Goal: Information Seeking & Learning: Check status

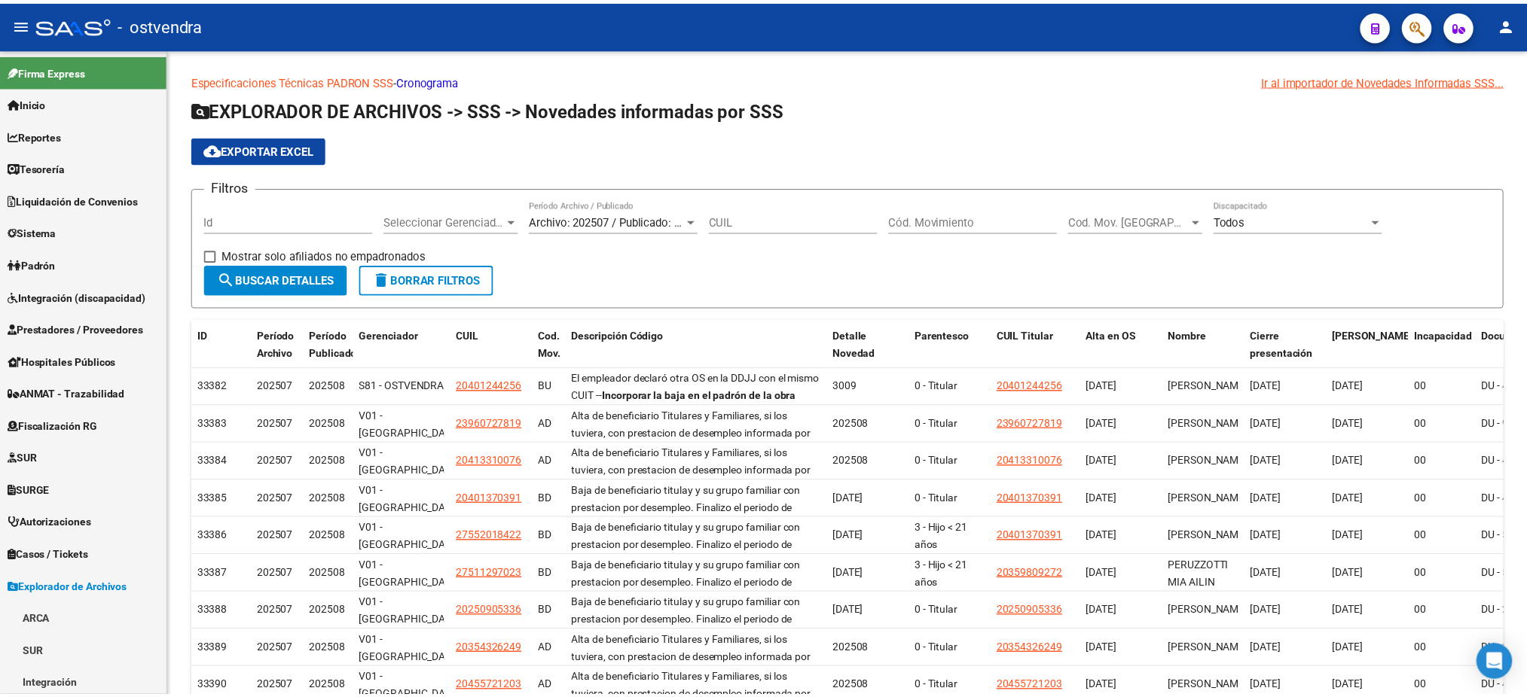
scroll to position [293, 0]
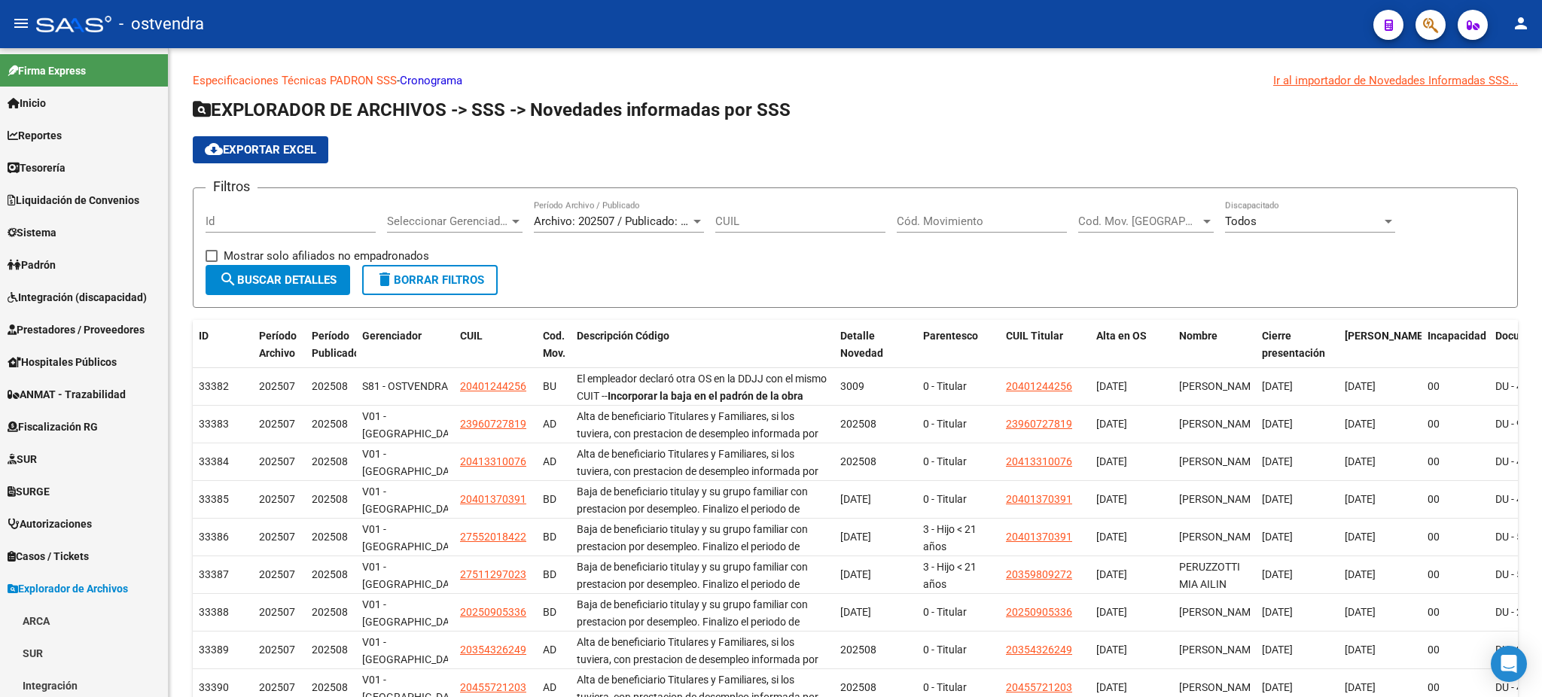
click at [1435, 41] on mat-toolbar "menu - ostvendra person" at bounding box center [771, 24] width 1542 height 48
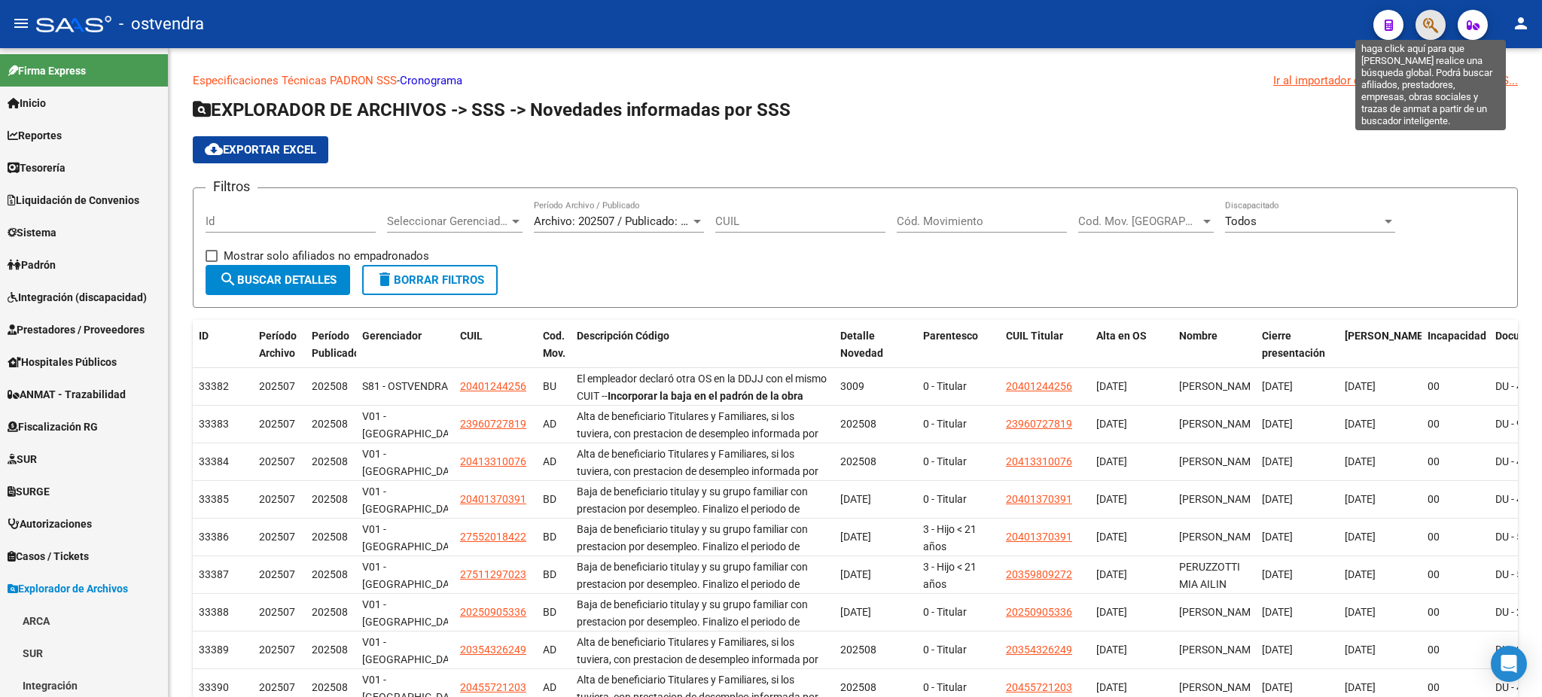
click at [1435, 28] on icon "button" at bounding box center [1430, 25] width 15 height 17
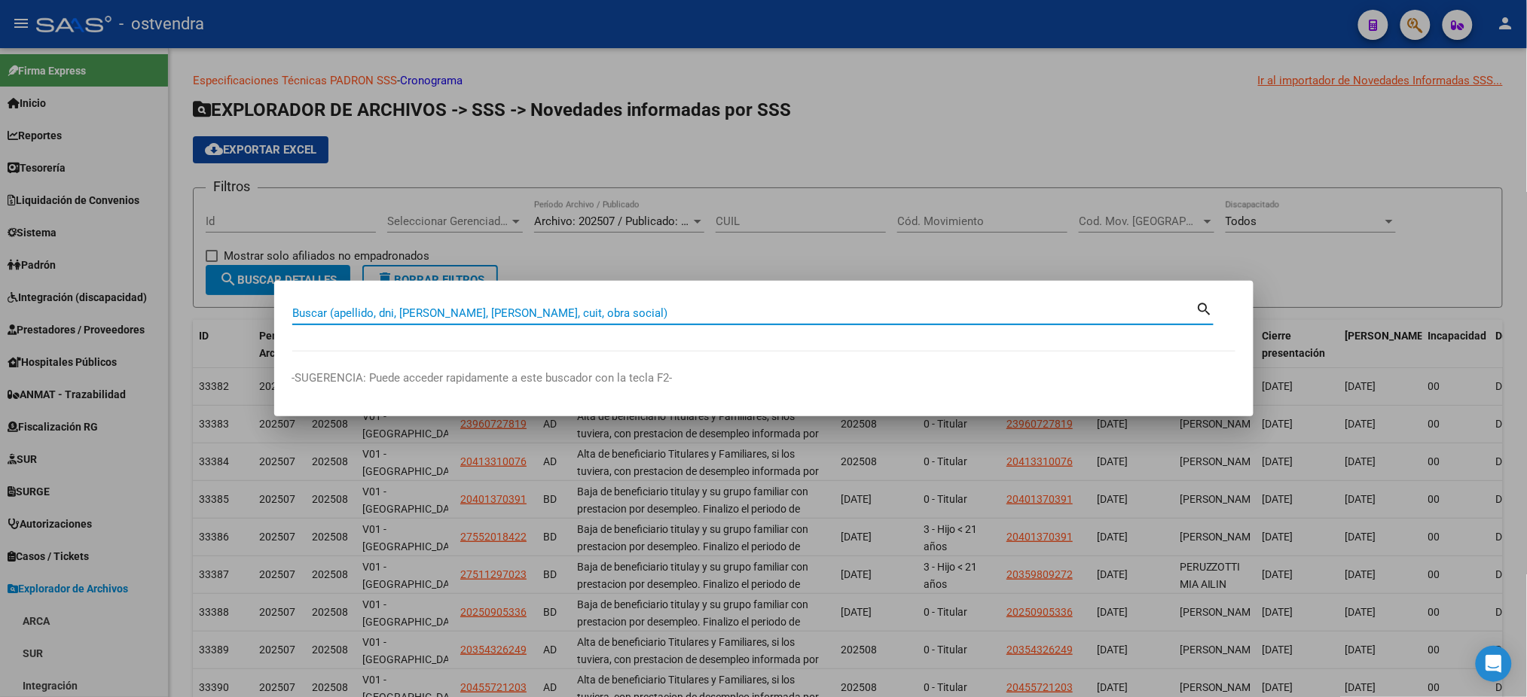
paste input "23751738"
type input "23751738"
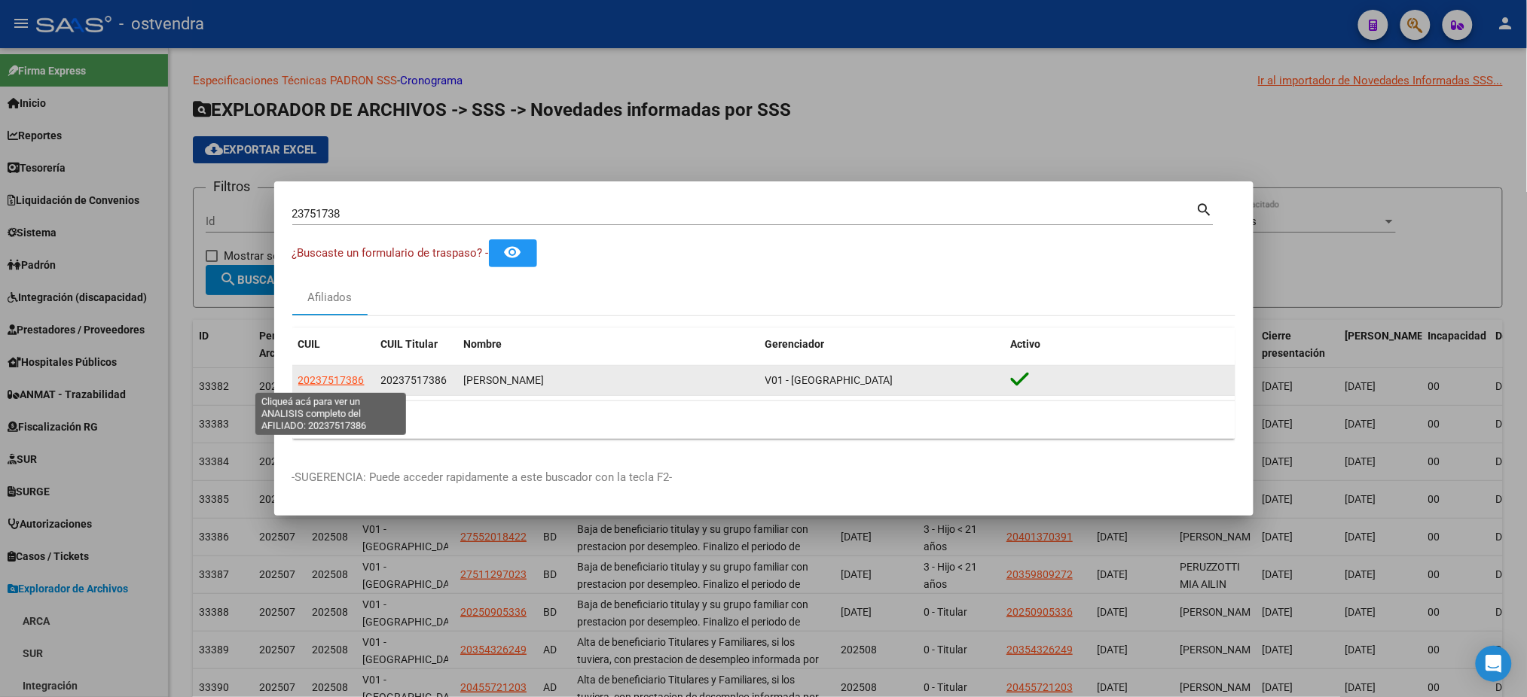
click at [334, 385] on span "20237517386" at bounding box center [331, 380] width 66 height 12
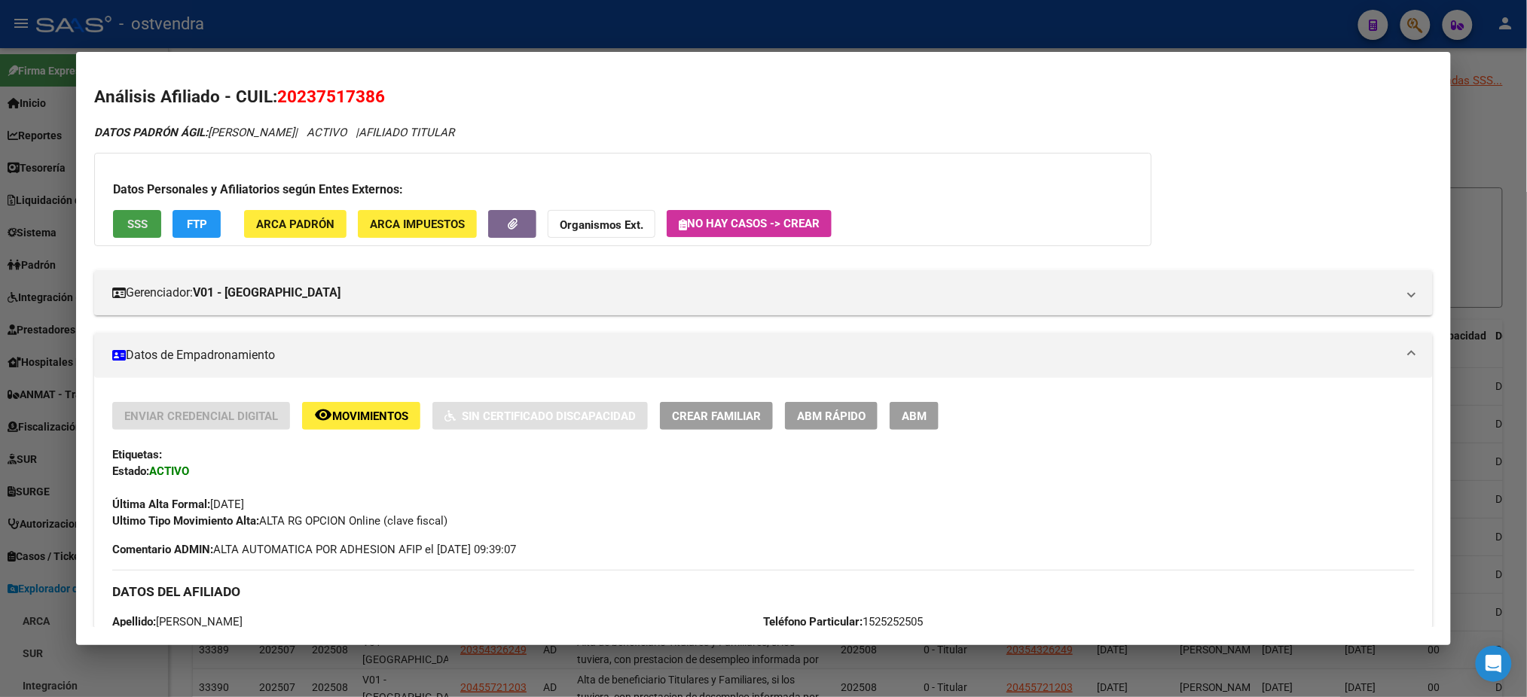
click at [143, 227] on button "SSS" at bounding box center [137, 224] width 48 height 28
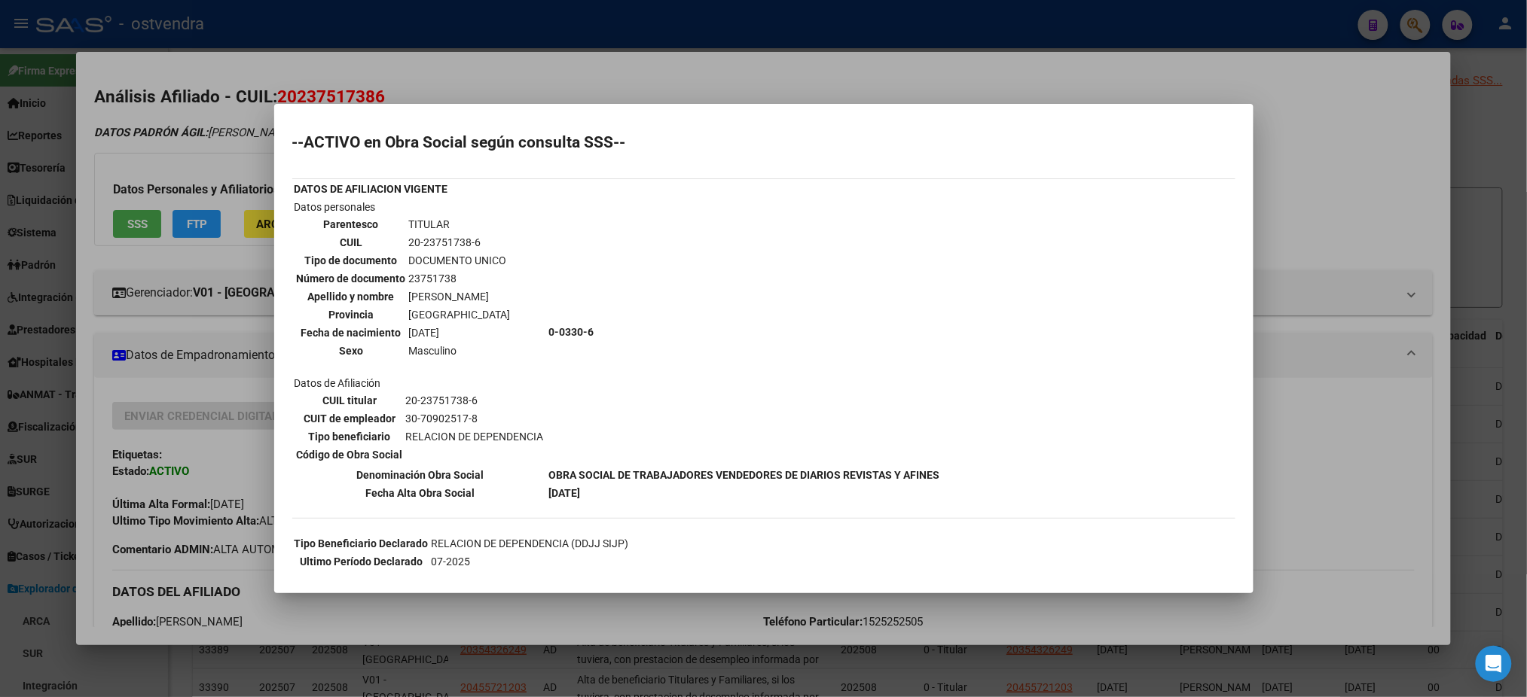
click at [242, 143] on div at bounding box center [763, 348] width 1527 height 697
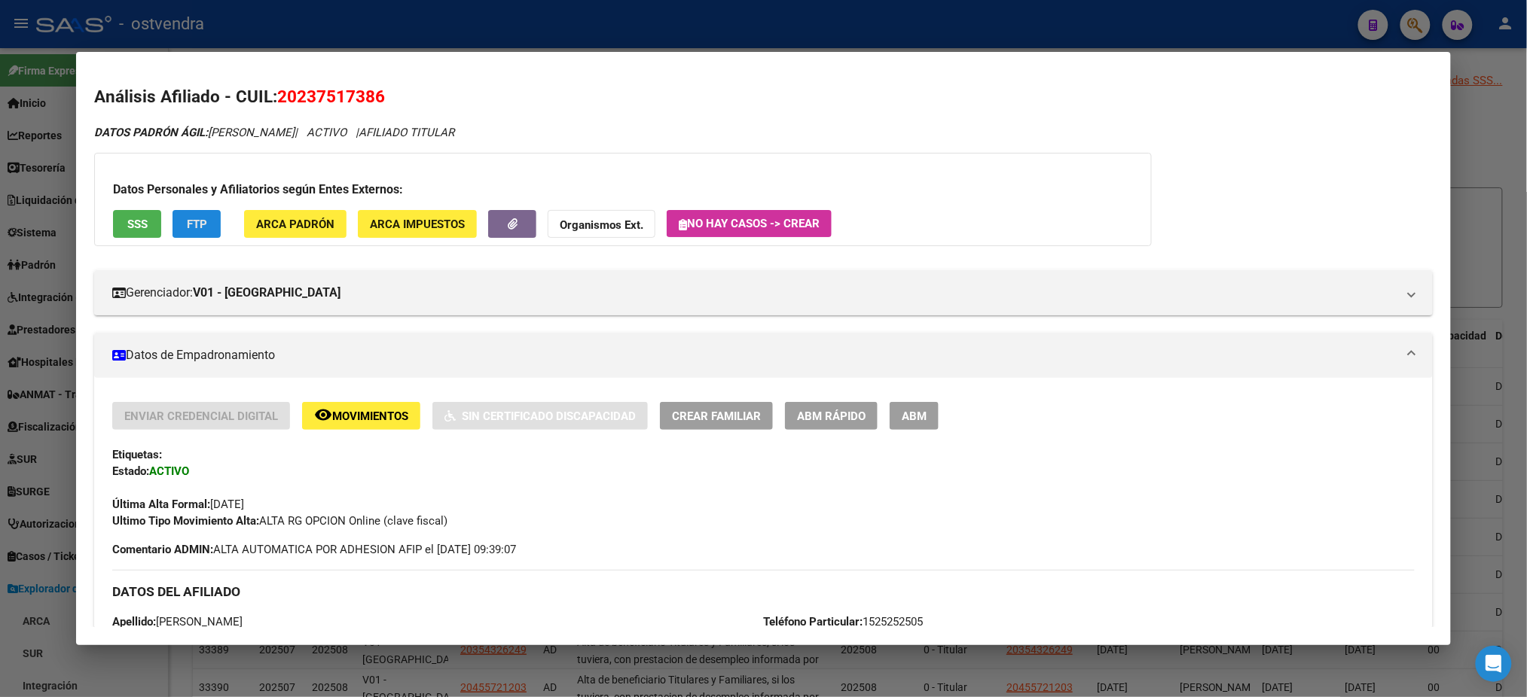
click at [191, 218] on span "FTP" at bounding box center [197, 225] width 20 height 14
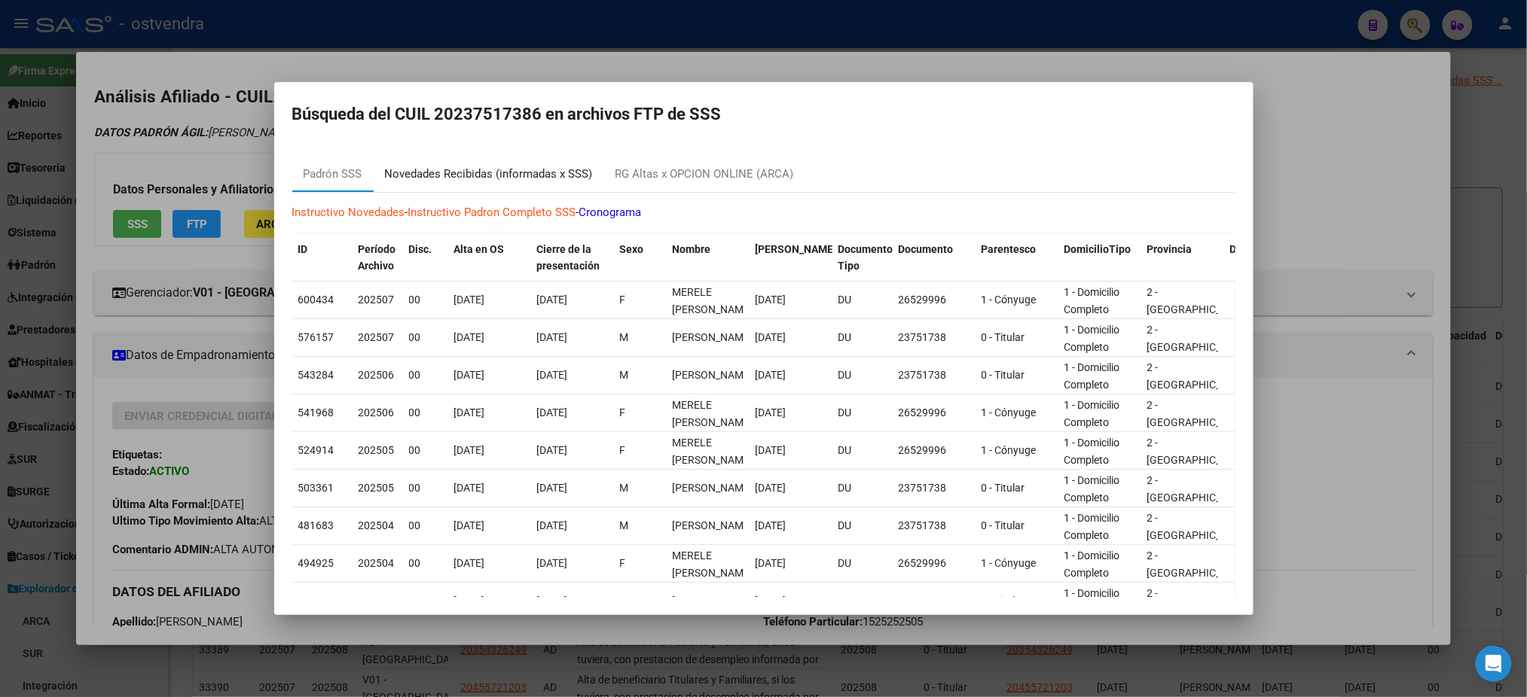
click at [449, 179] on div "Novedades Recibidas (informadas x SSS)" at bounding box center [489, 174] width 208 height 17
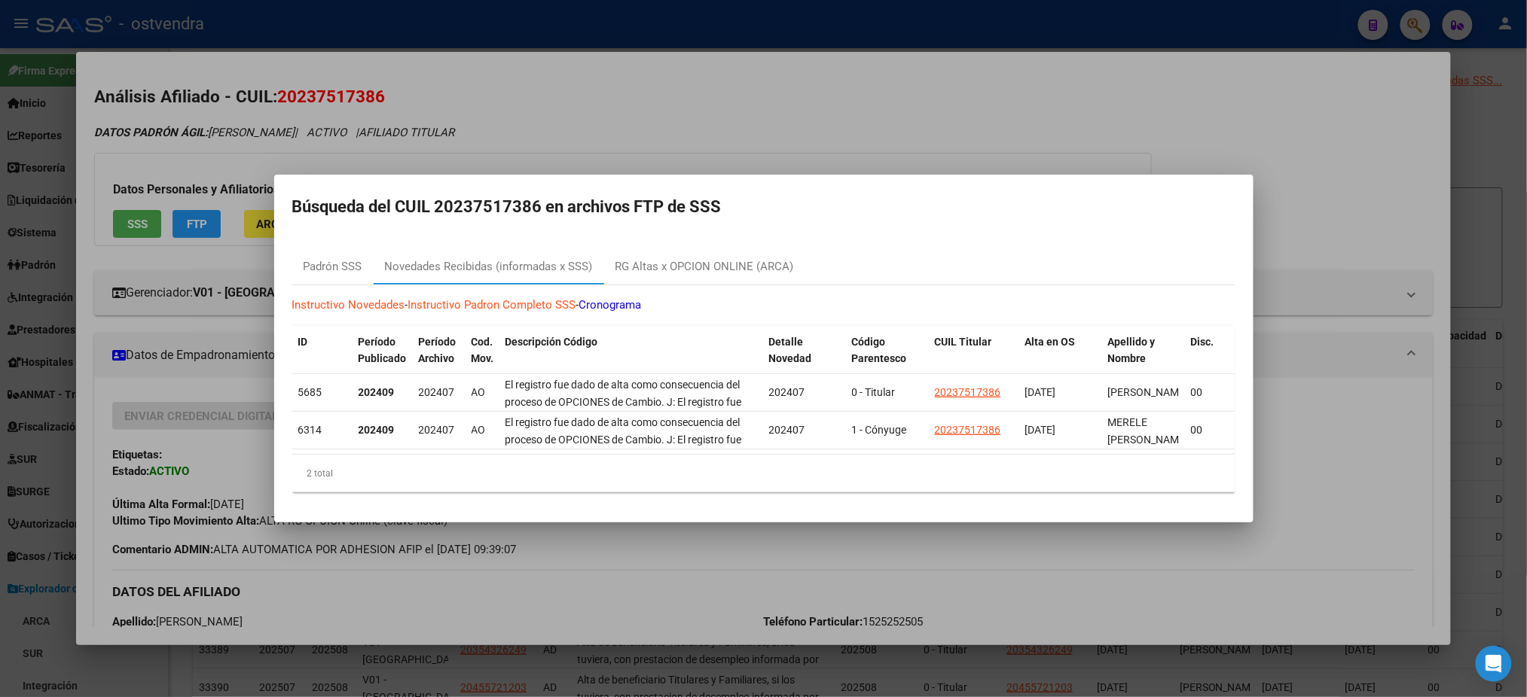
click at [249, 152] on div at bounding box center [763, 348] width 1527 height 697
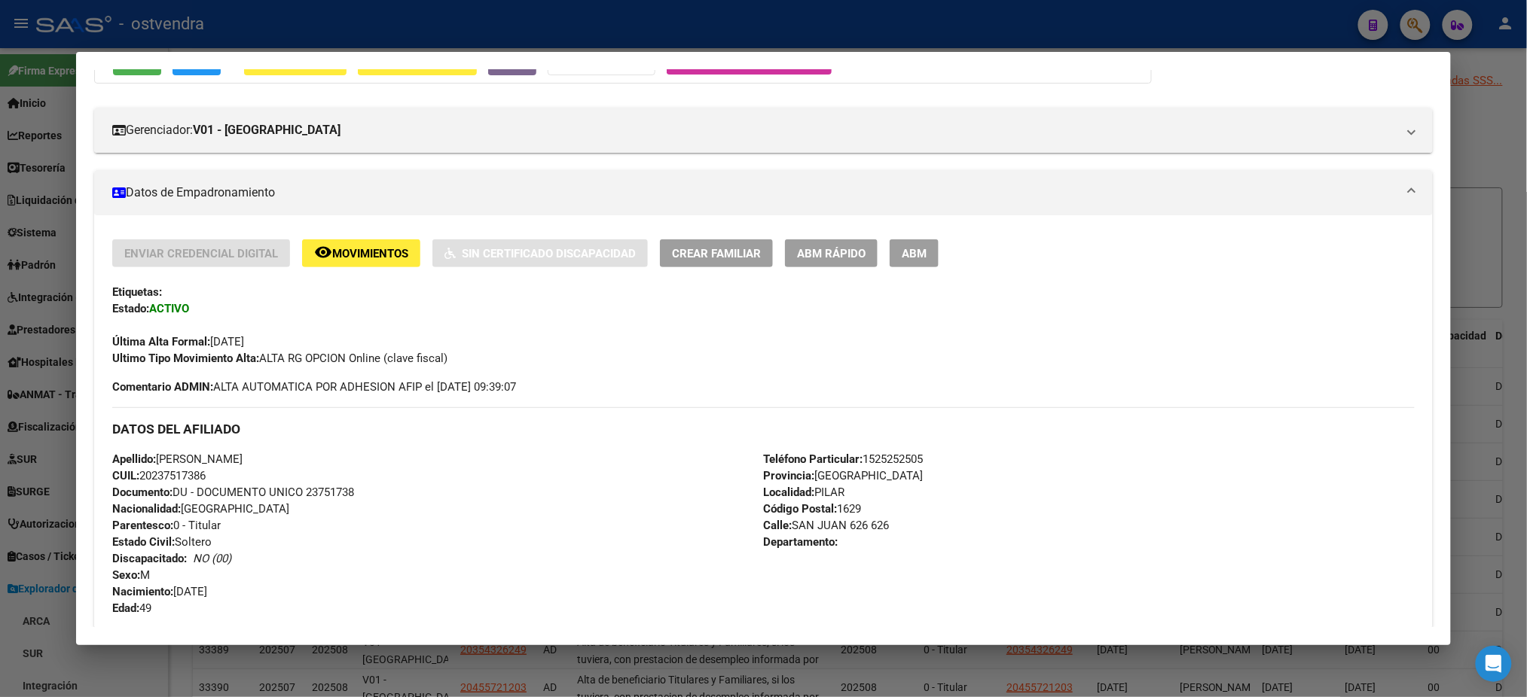
scroll to position [655, 0]
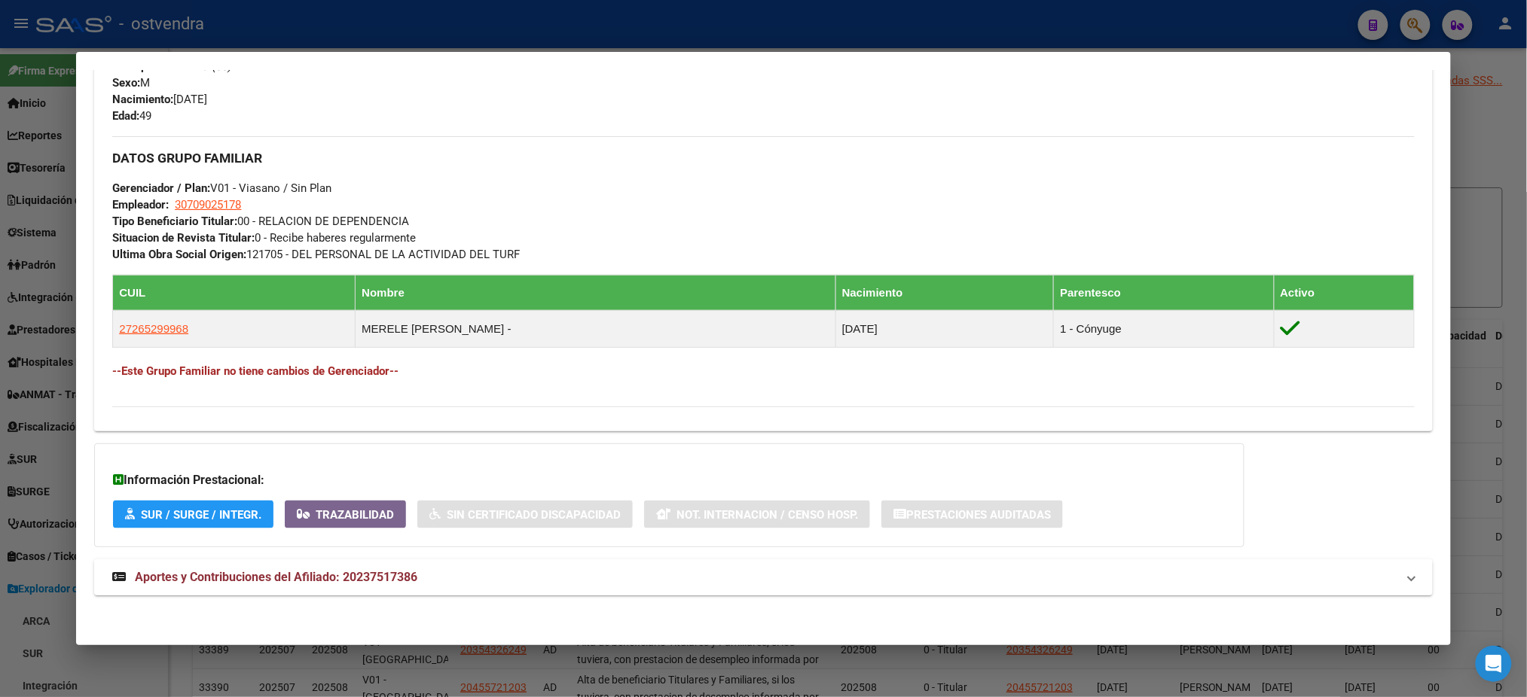
click at [490, 585] on mat-expansion-panel-header "Aportes y Contribuciones del Afiliado: 20237517386" at bounding box center [762, 578] width 1337 height 36
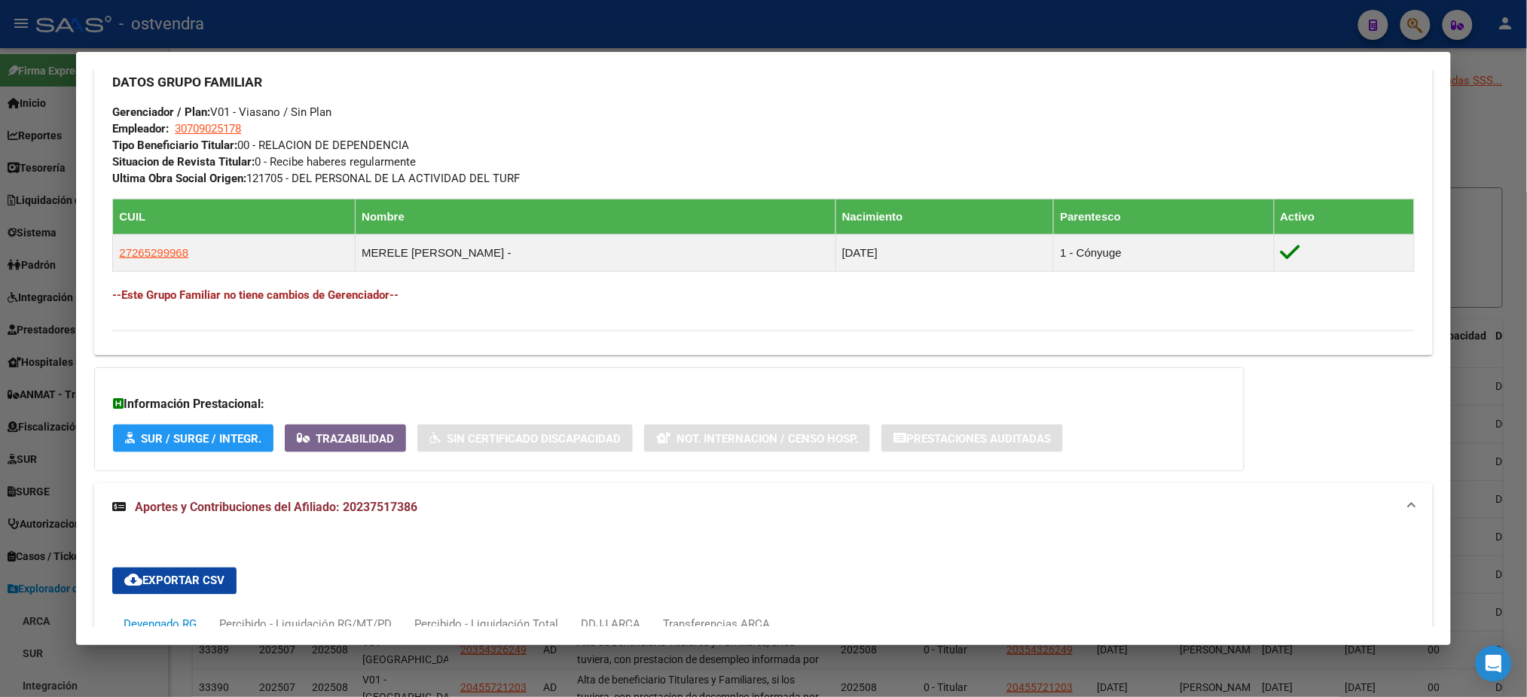
scroll to position [0, 0]
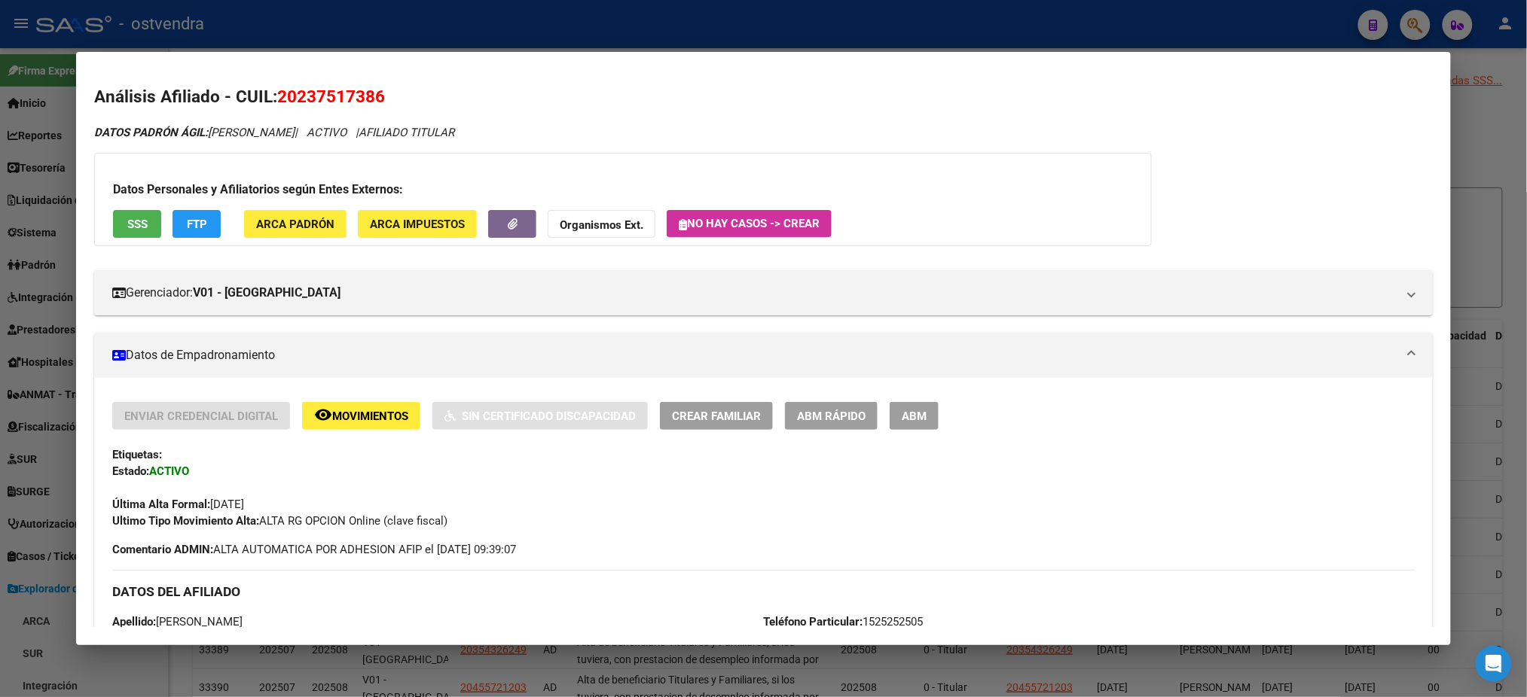
click at [884, 23] on div at bounding box center [763, 348] width 1527 height 697
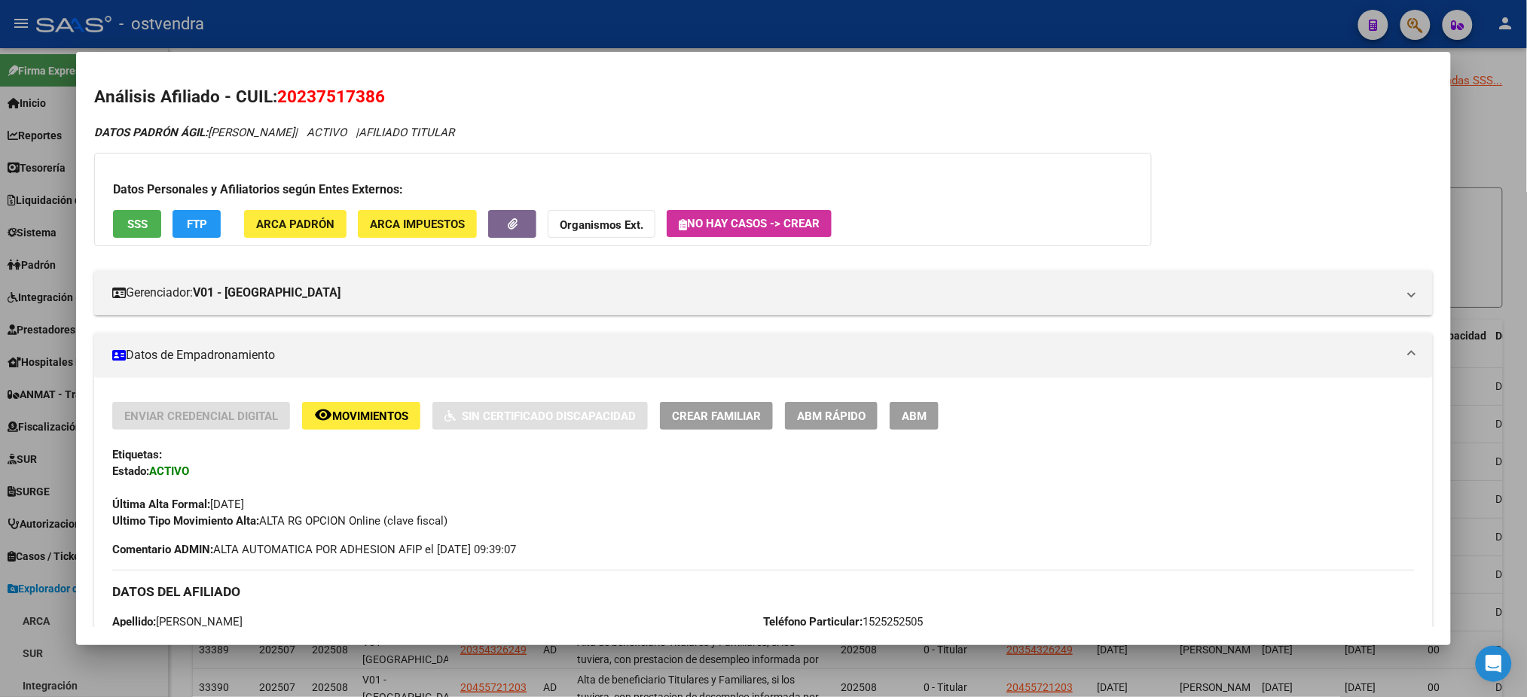
type textarea "20237517386"
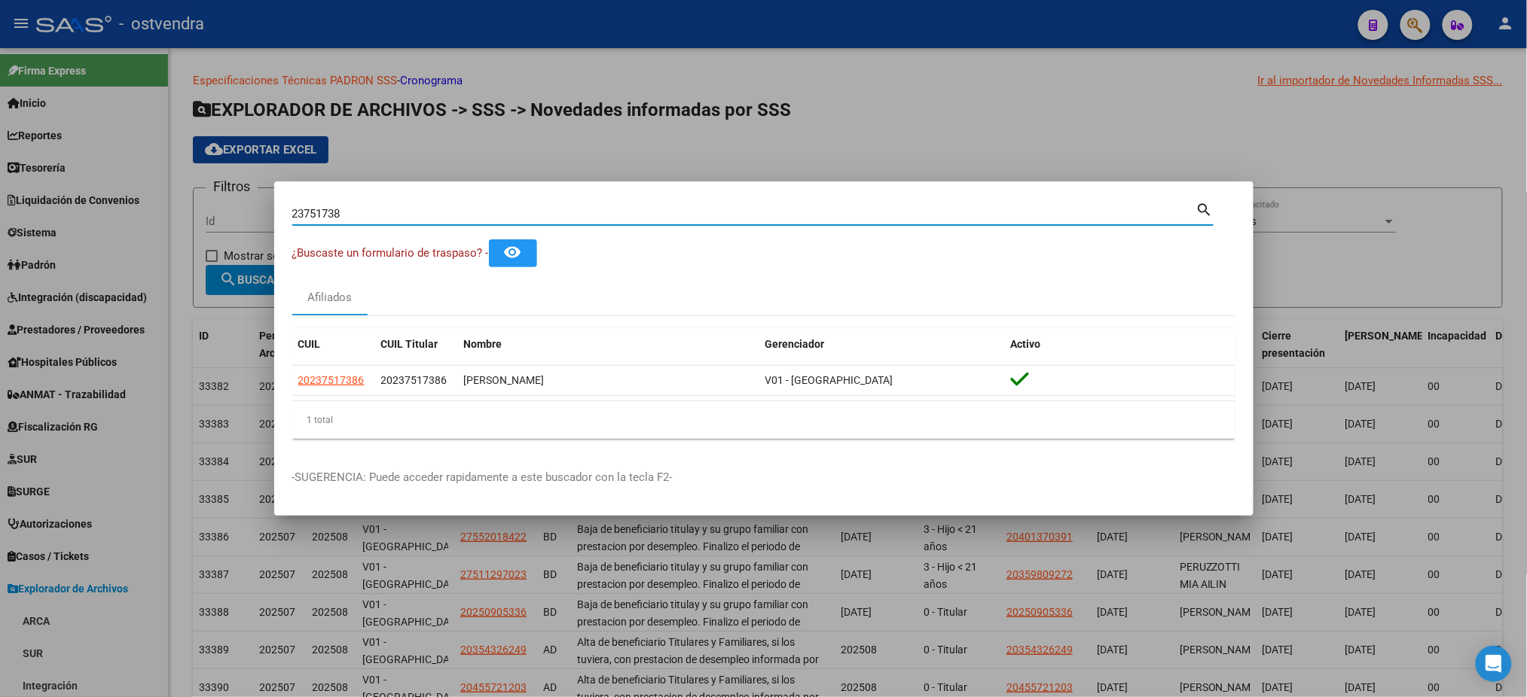
drag, startPoint x: 387, startPoint y: 213, endPoint x: 239, endPoint y: 236, distance: 150.2
click at [239, 236] on div "23751738 Buscar (apellido, dni, cuil, nro traspaso, cuit, obra social) search ¿…" at bounding box center [763, 348] width 1527 height 697
paste input "35067575"
type input "35067575"
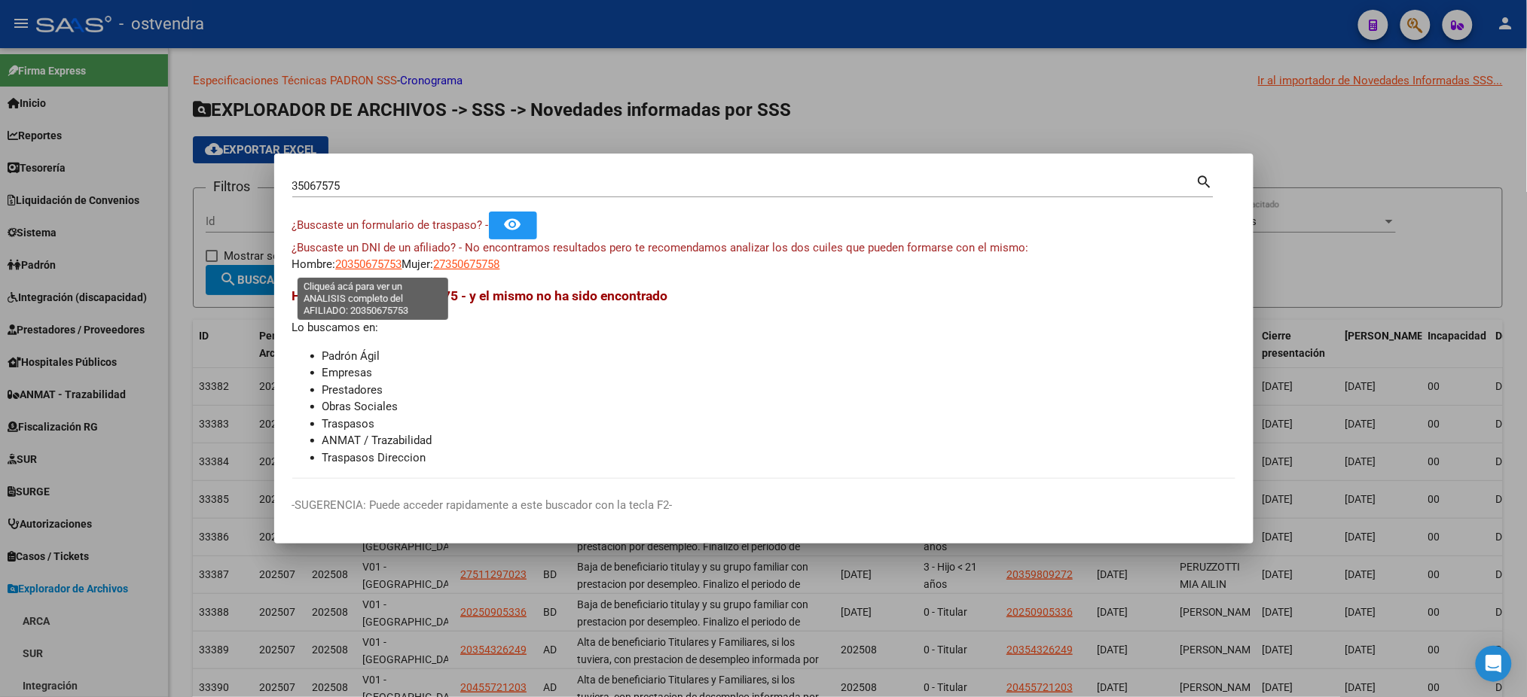
click at [386, 265] on span "20350675753" at bounding box center [369, 265] width 66 height 14
type textarea "20350675753"
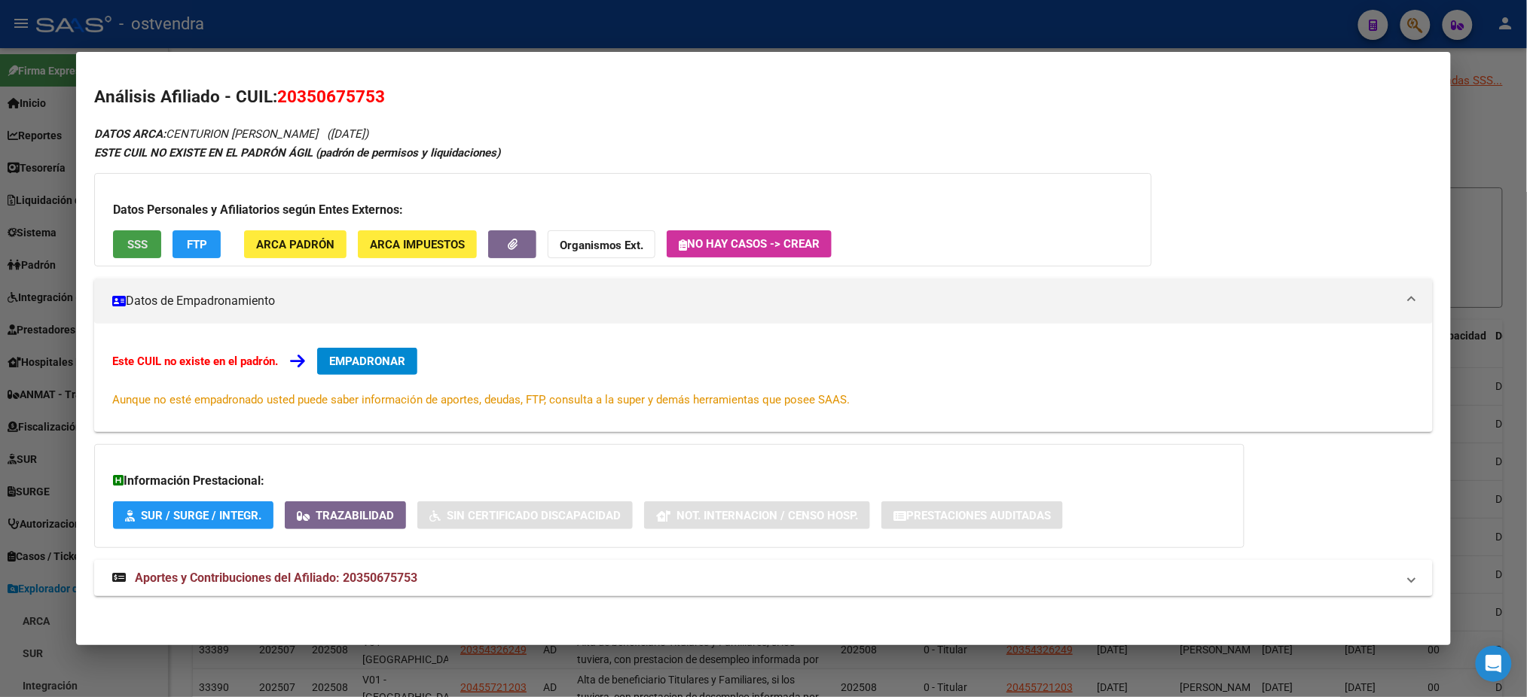
click at [138, 241] on span "SSS" at bounding box center [137, 245] width 20 height 14
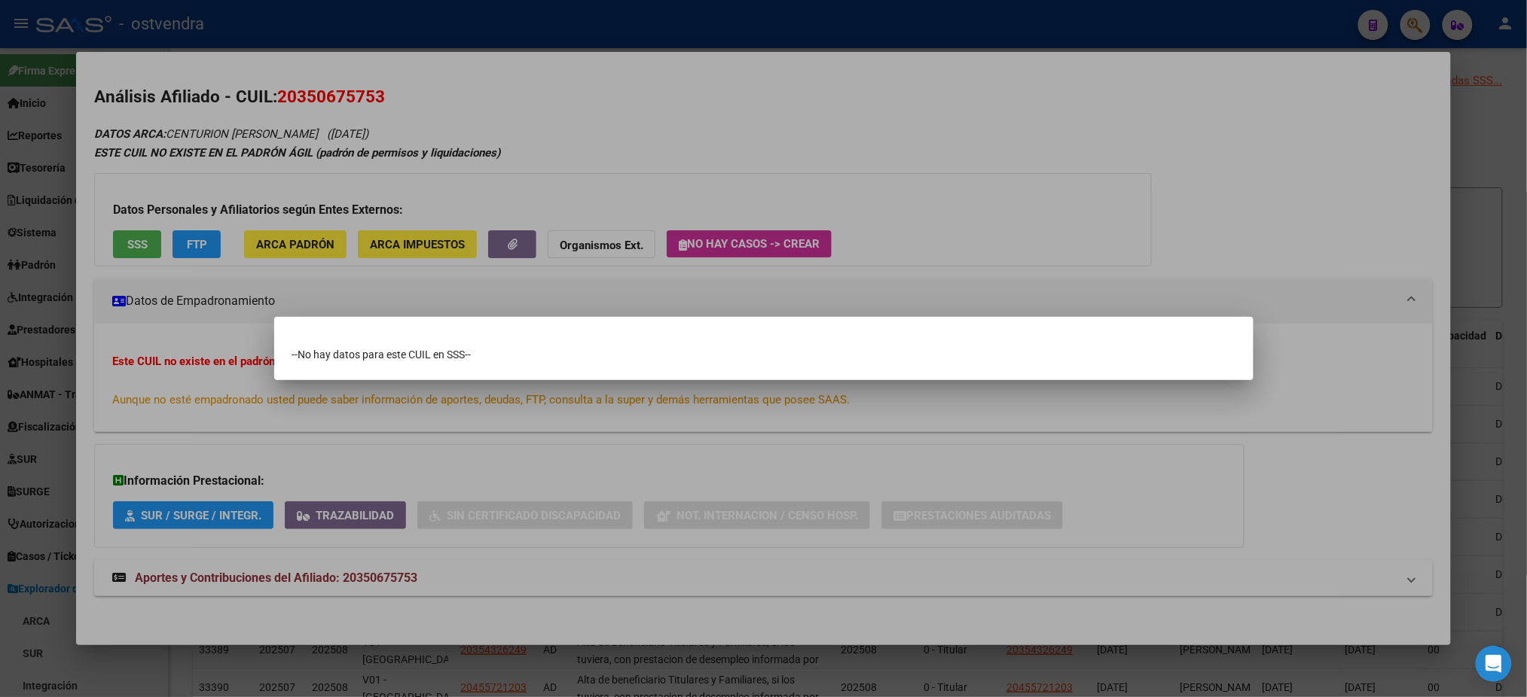
click at [402, 26] on div at bounding box center [763, 348] width 1527 height 697
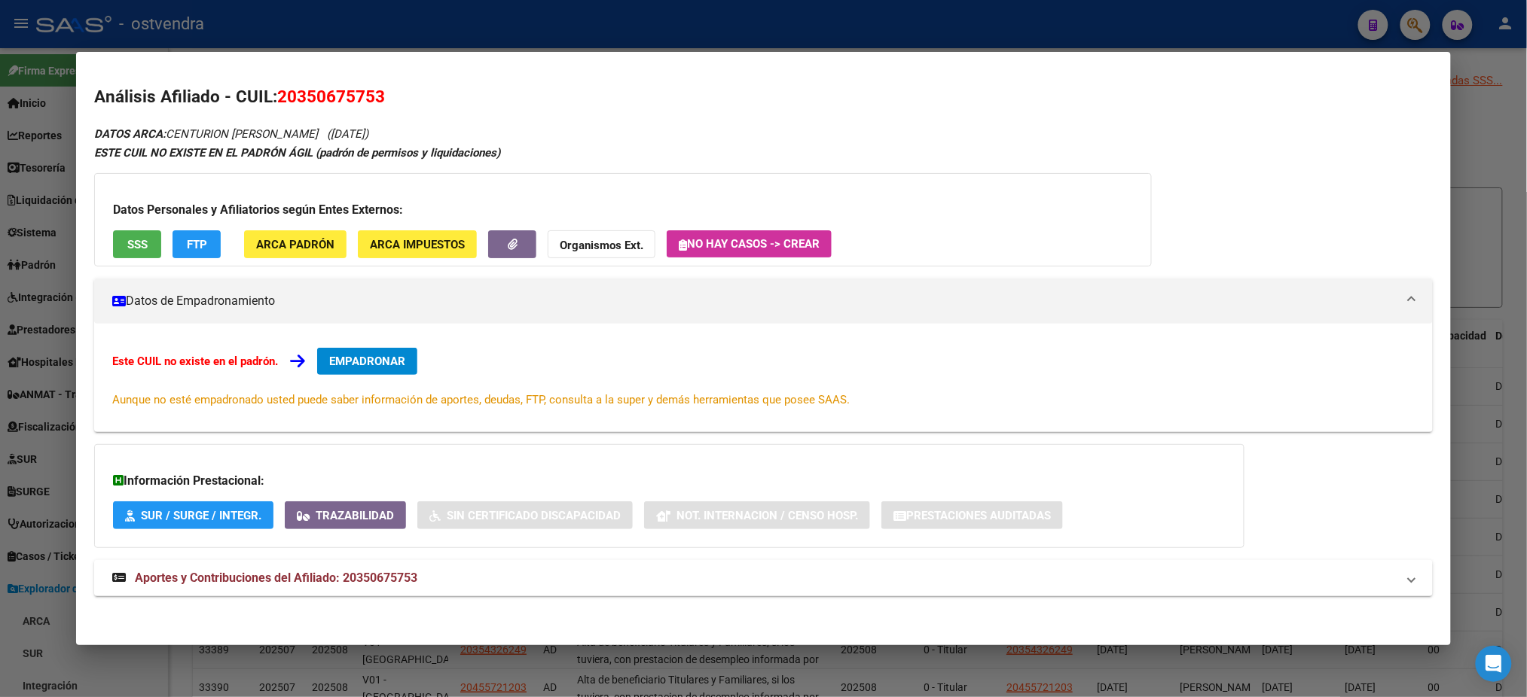
click at [1070, 19] on div at bounding box center [763, 348] width 1527 height 697
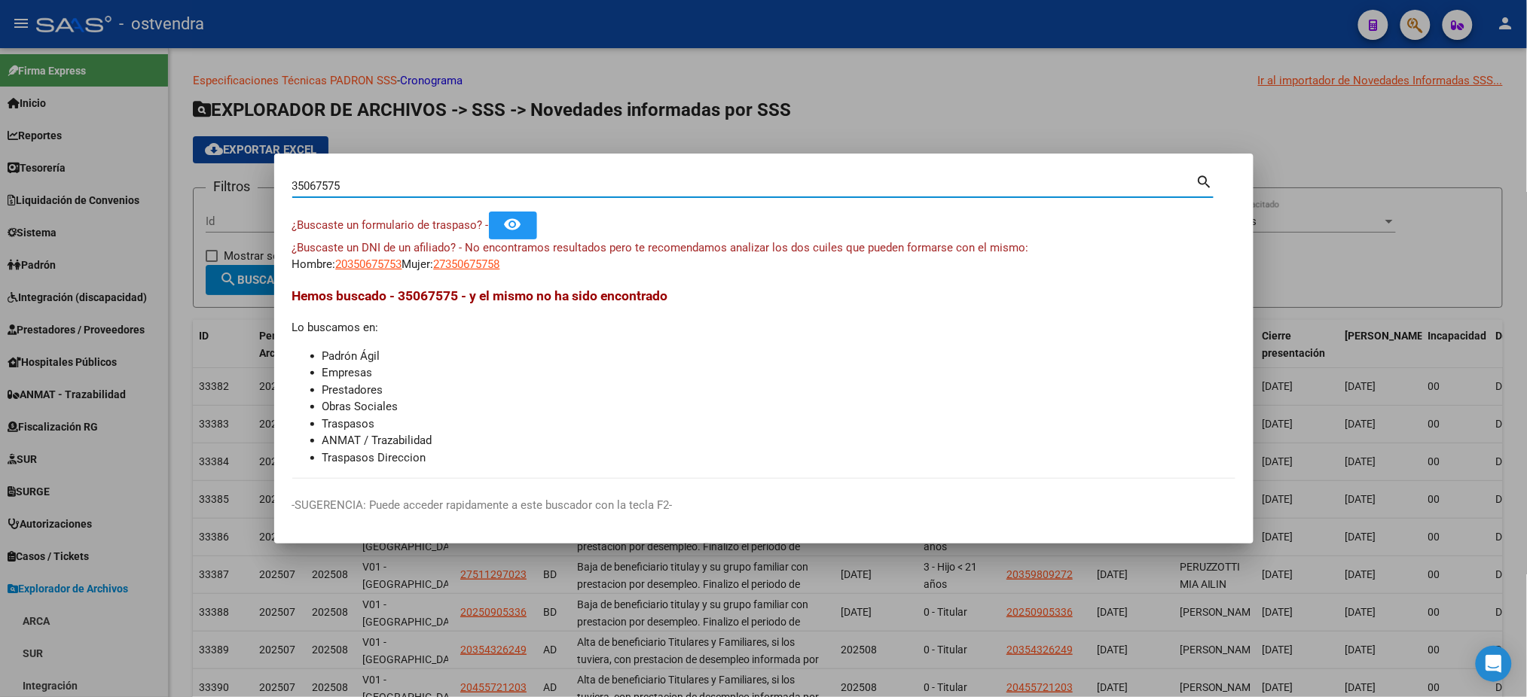
click at [490, 187] on input "35067575" at bounding box center [744, 186] width 904 height 14
drag, startPoint x: 488, startPoint y: 184, endPoint x: 187, endPoint y: 187, distance: 301.3
click at [187, 187] on div "35067575 Buscar (apellido, dni, cuil, nro traspaso, cuit, obra social) search ¿…" at bounding box center [763, 348] width 1527 height 697
paste input "3.689.879"
click at [332, 188] on input "33.689.879" at bounding box center [744, 186] width 904 height 14
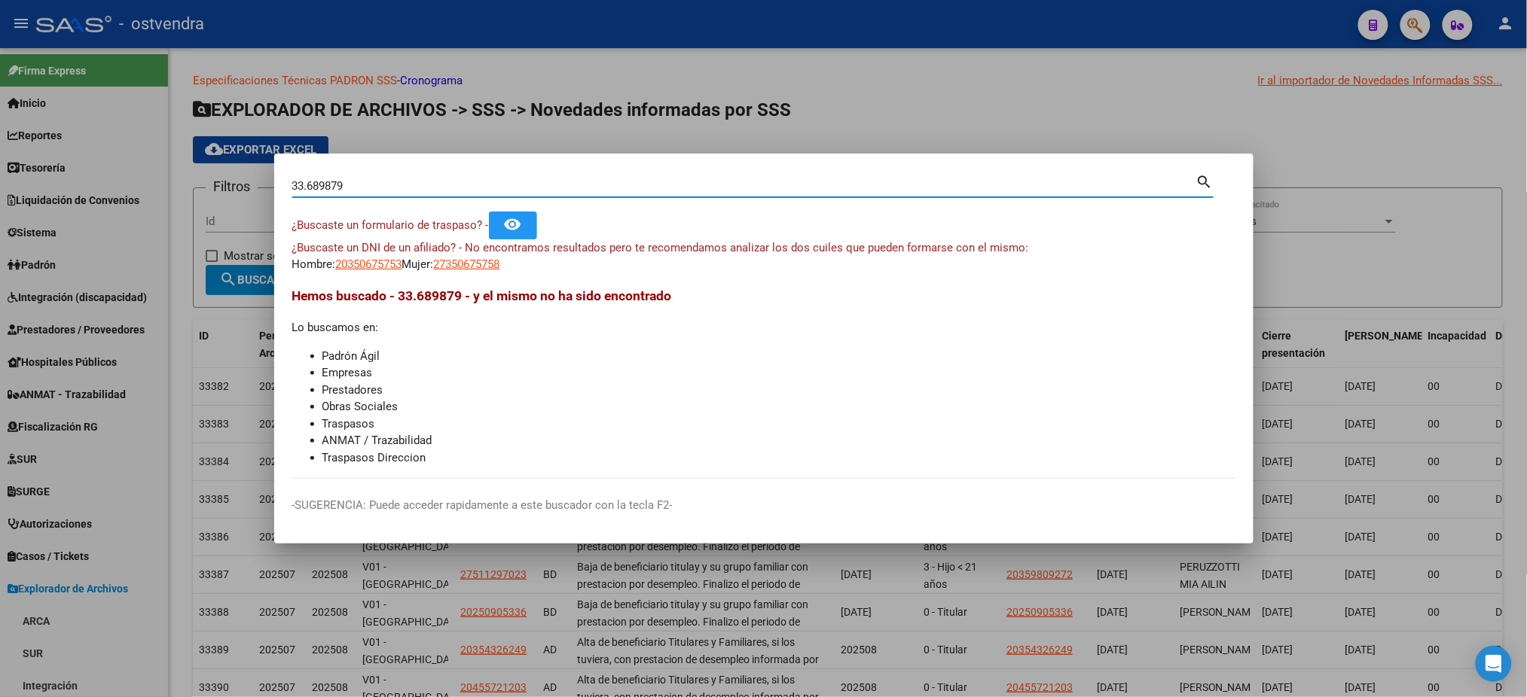
click at [310, 188] on input "33.689879" at bounding box center [744, 186] width 904 height 14
type input "33689879"
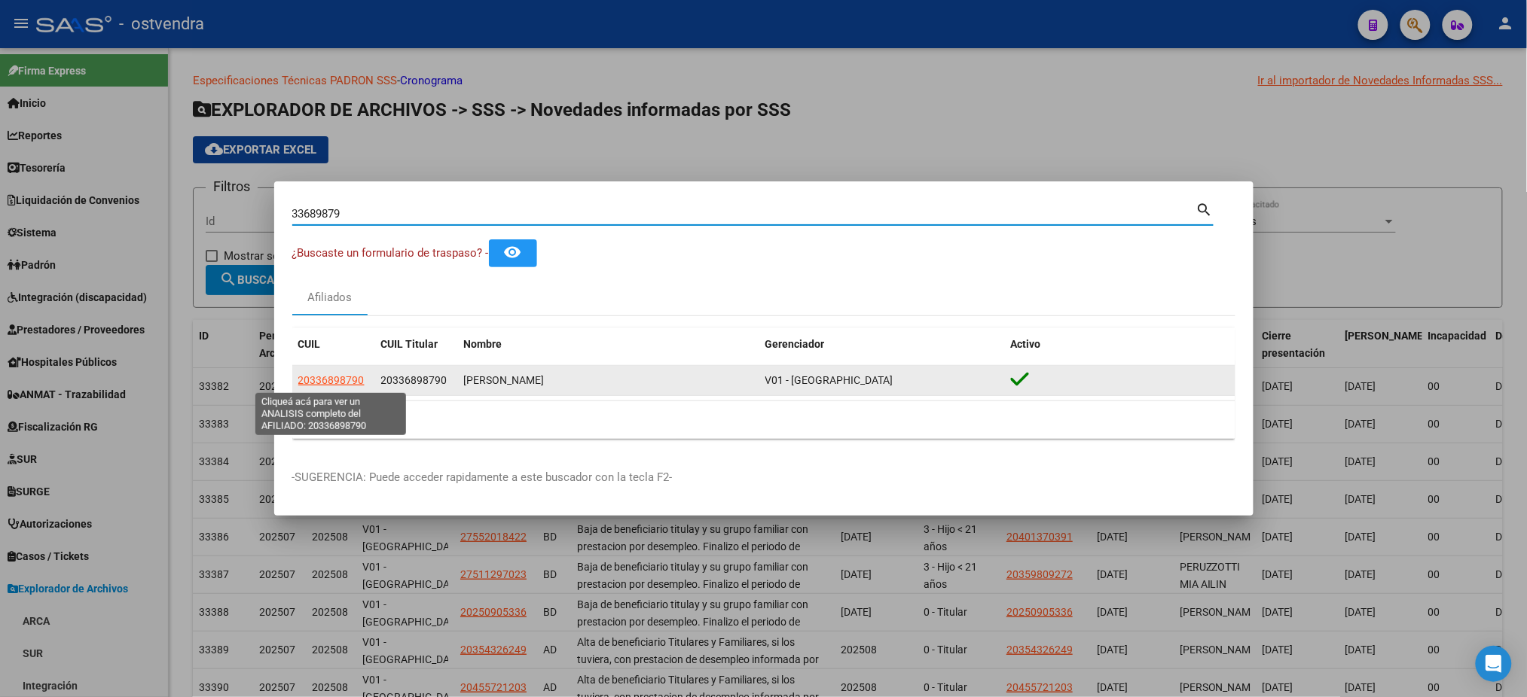
click at [345, 381] on span "20336898790" at bounding box center [331, 380] width 66 height 12
type textarea "20336898790"
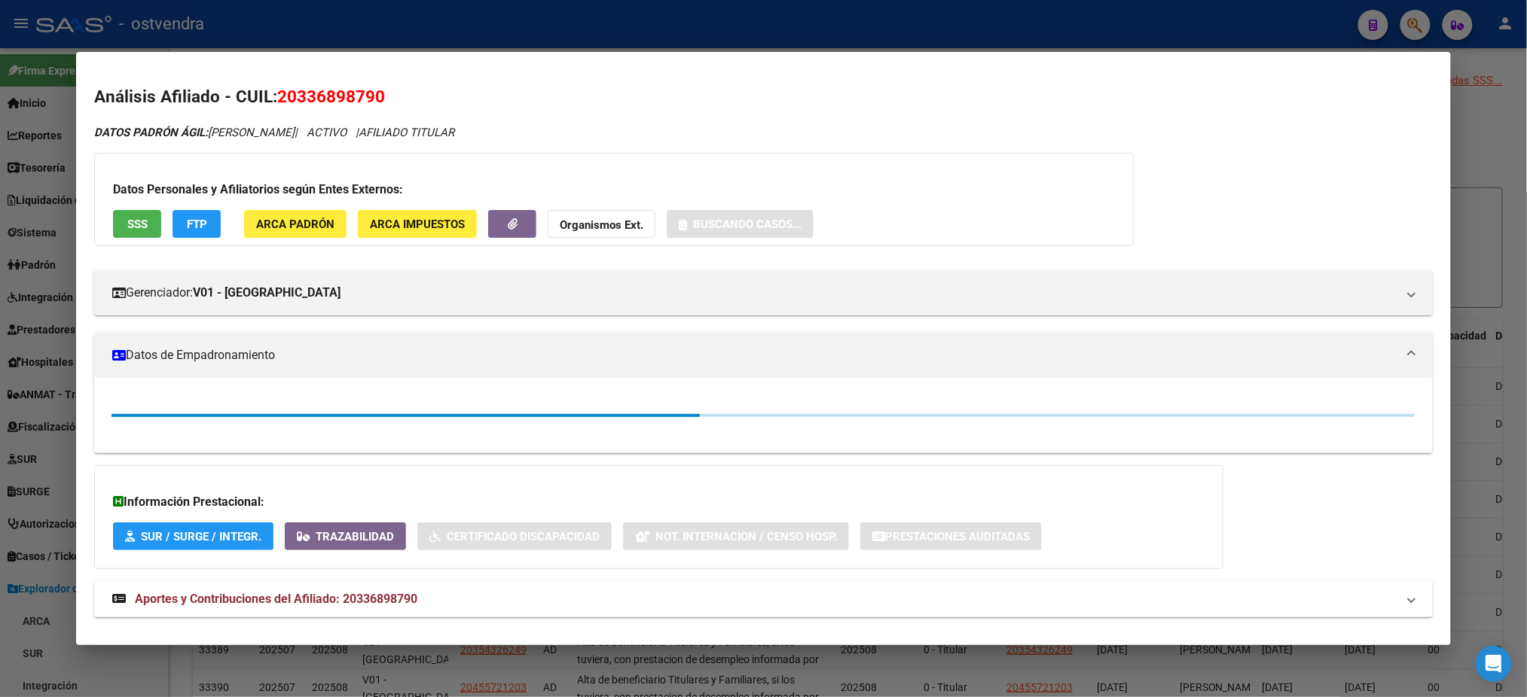
click at [137, 220] on span "SSS" at bounding box center [137, 225] width 20 height 14
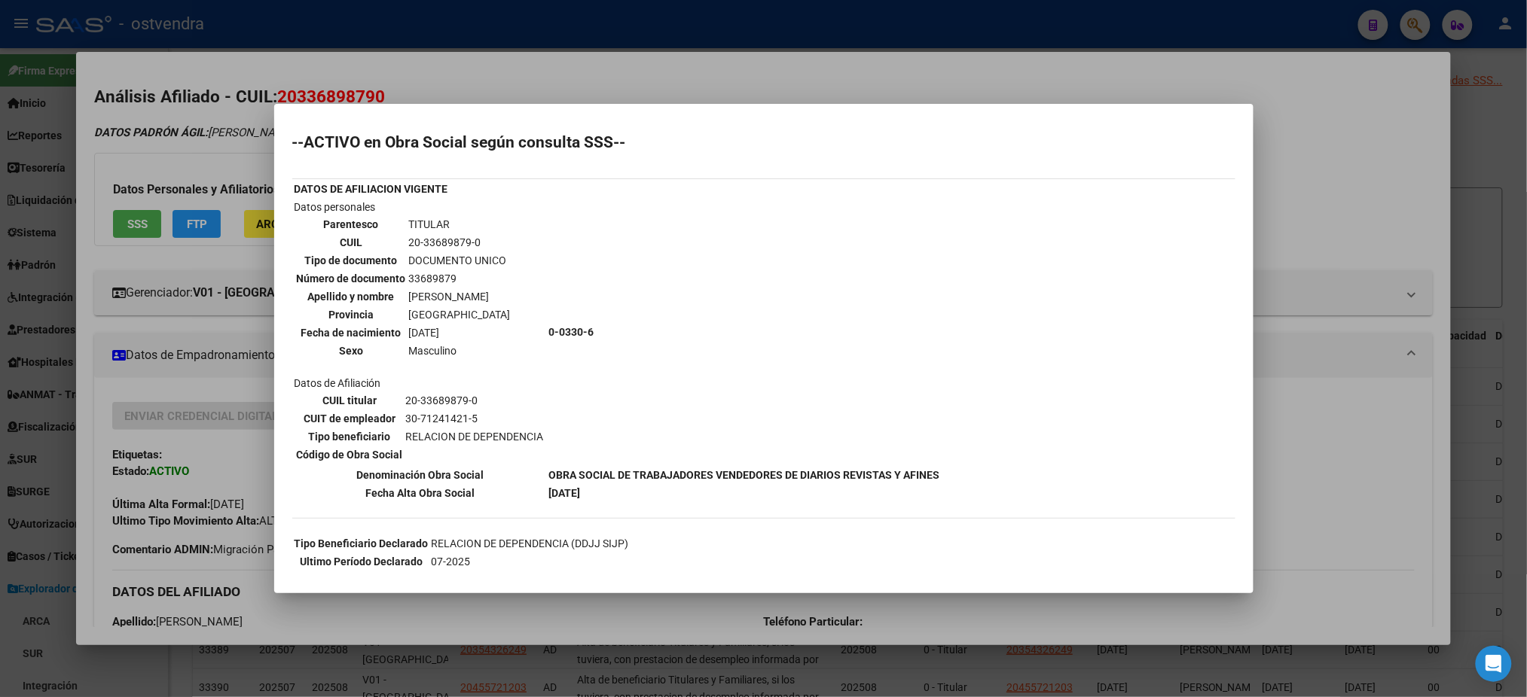
click at [615, 102] on div at bounding box center [763, 348] width 1527 height 697
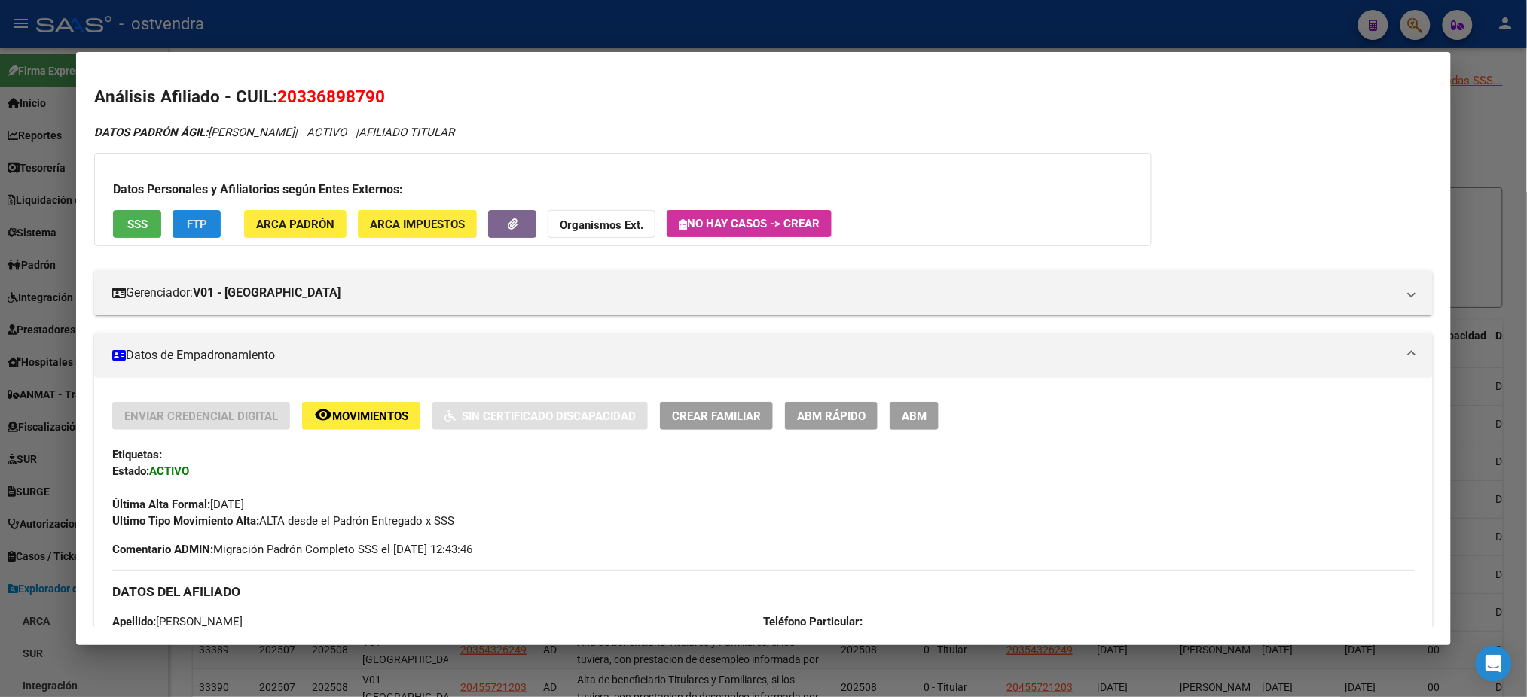
click at [197, 232] on button "FTP" at bounding box center [196, 224] width 48 height 28
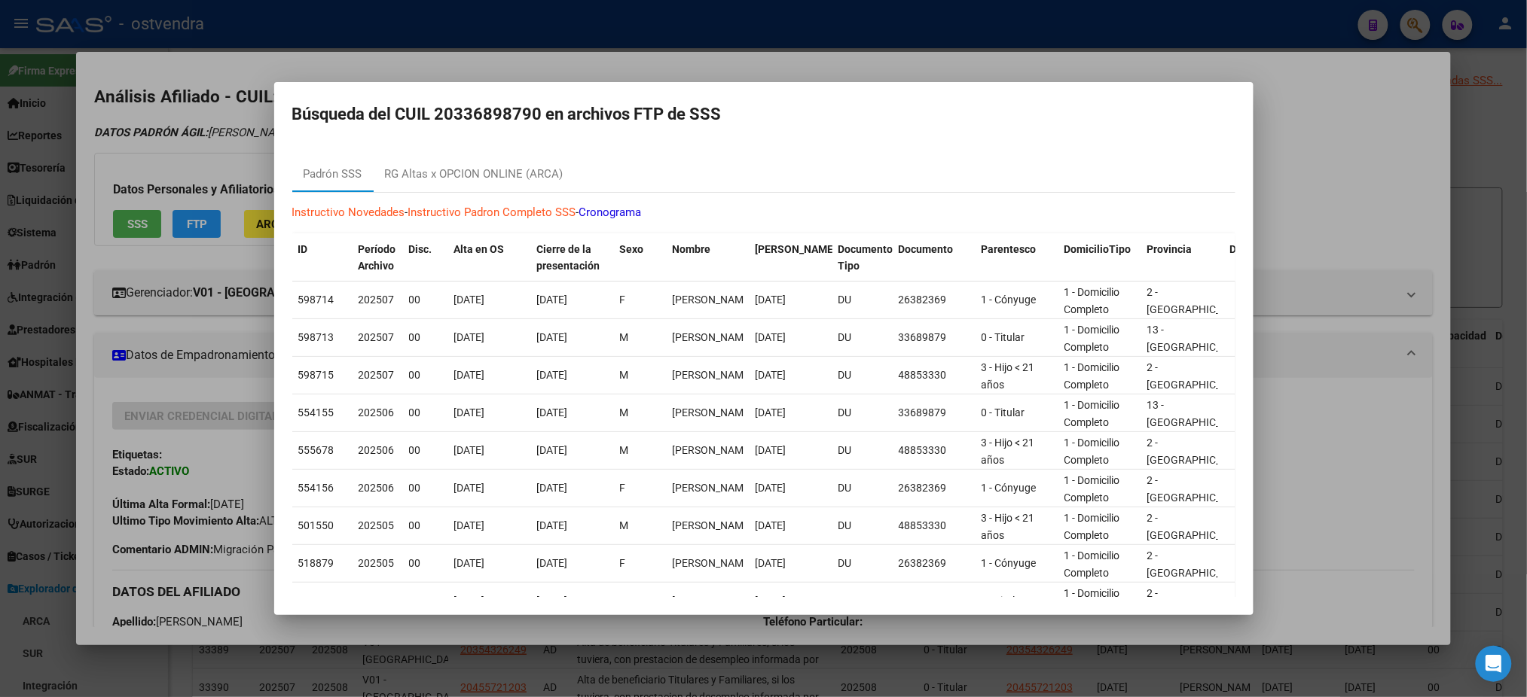
click at [264, 117] on div at bounding box center [763, 348] width 1527 height 697
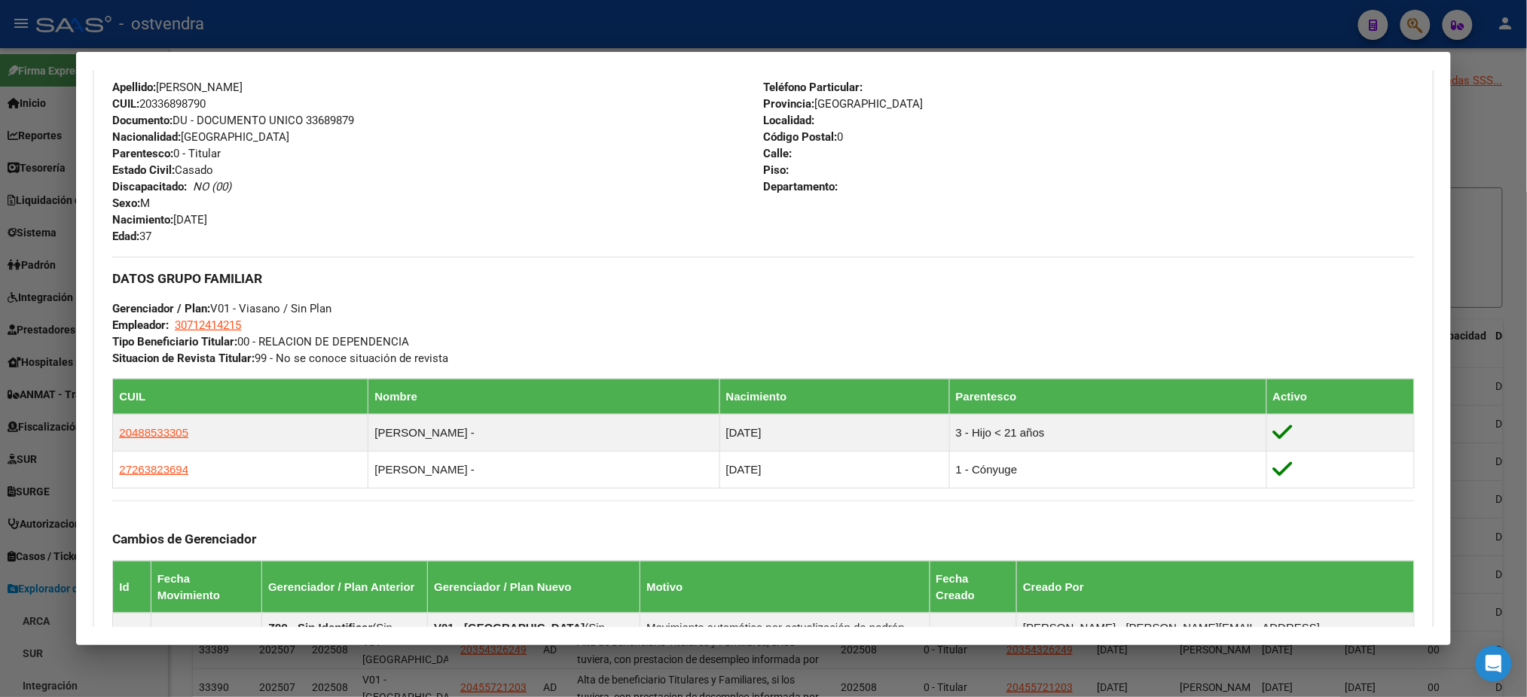
scroll to position [767, 0]
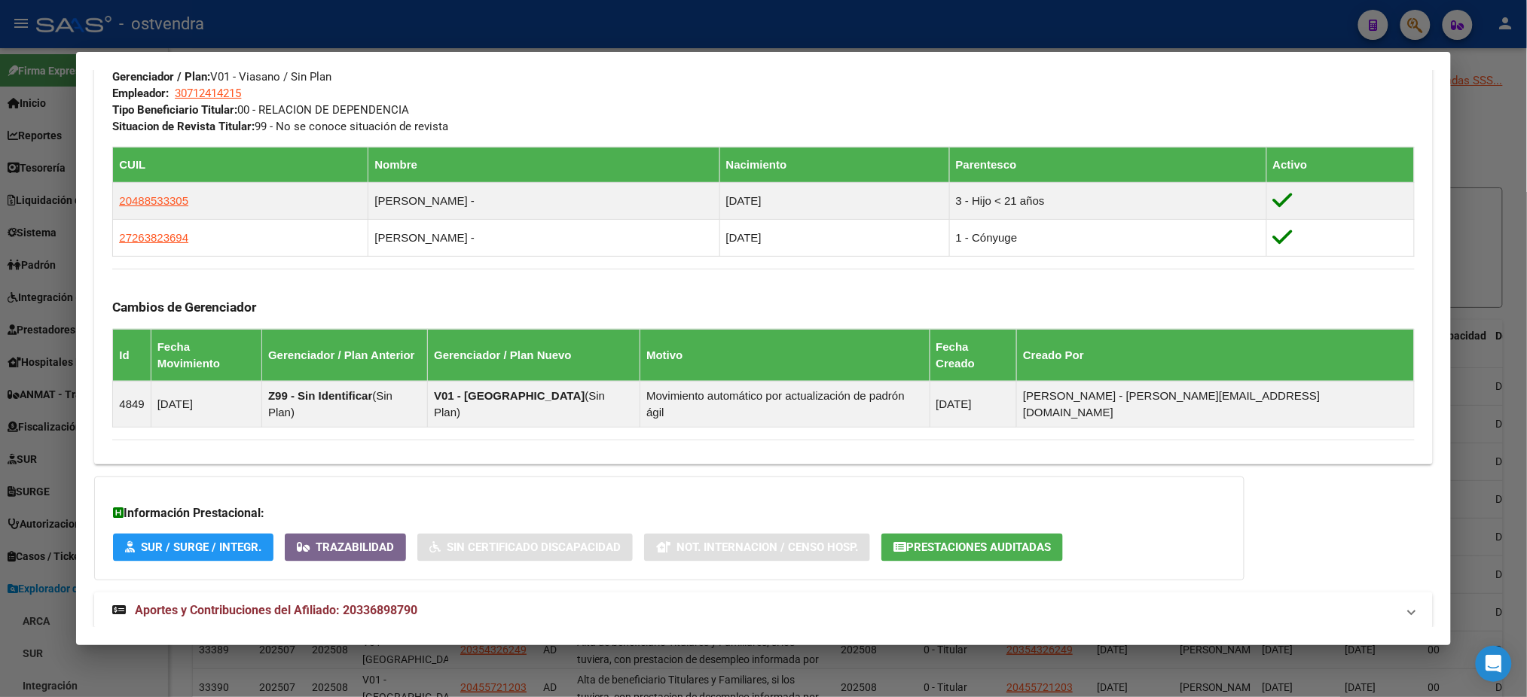
click at [306, 603] on span "Aportes y Contribuciones del Afiliado: 20336898790" at bounding box center [276, 610] width 282 height 14
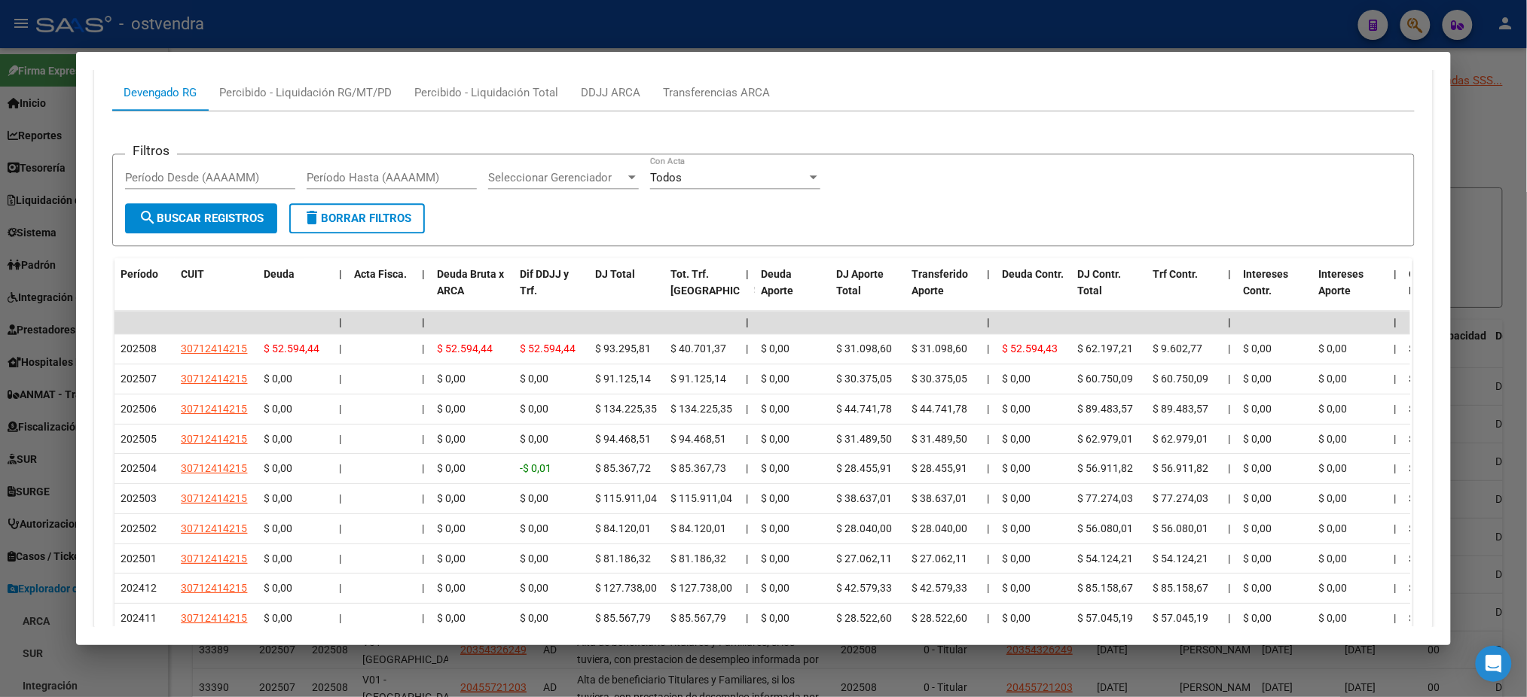
scroll to position [1411, 0]
drag, startPoint x: 1191, startPoint y: 44, endPoint x: 452, endPoint y: 124, distance: 743.0
click at [1190, 45] on div at bounding box center [763, 348] width 1527 height 697
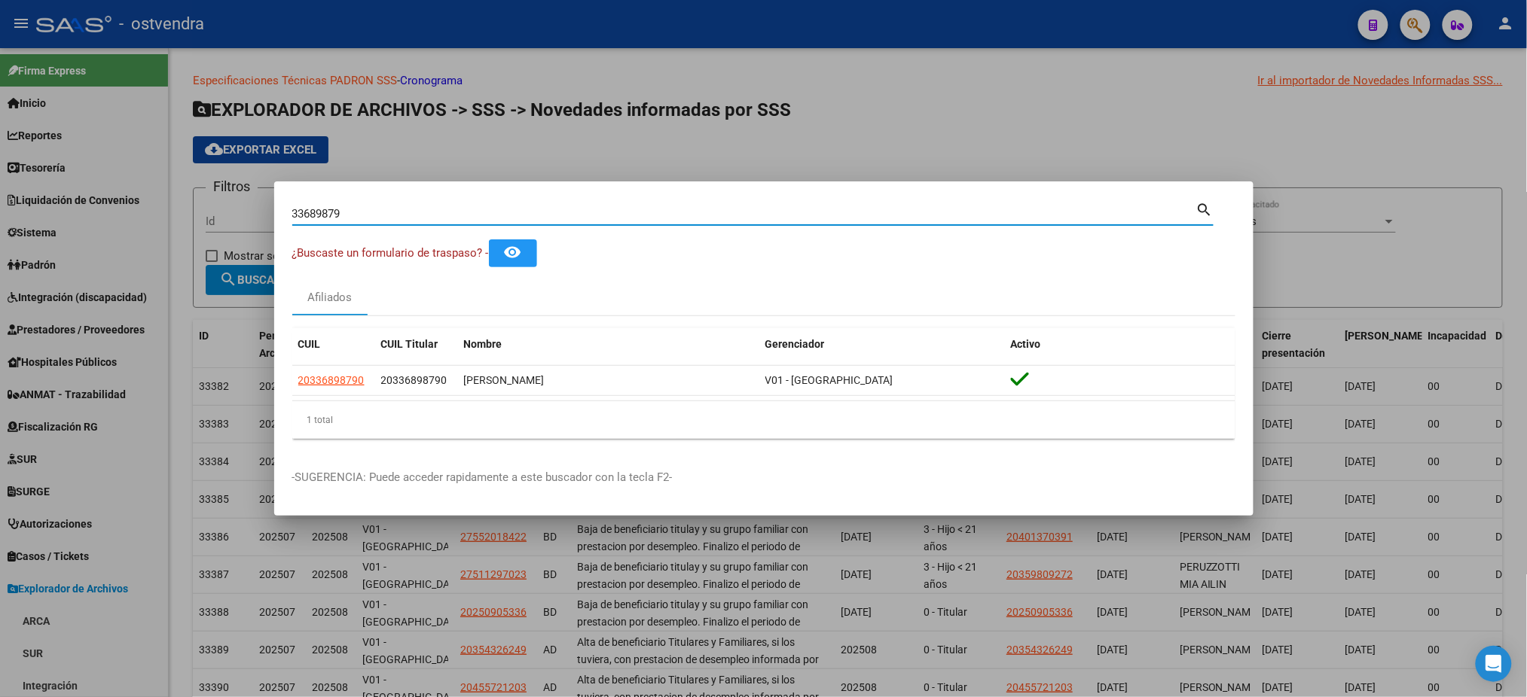
drag, startPoint x: 408, startPoint y: 216, endPoint x: 137, endPoint y: 216, distance: 271.1
click at [137, 216] on div "33689879 Buscar (apellido, dni, cuil, nro traspaso, cuit, obra social) search ¿…" at bounding box center [763, 348] width 1527 height 697
paste input "27445056222"
type input "27445056222"
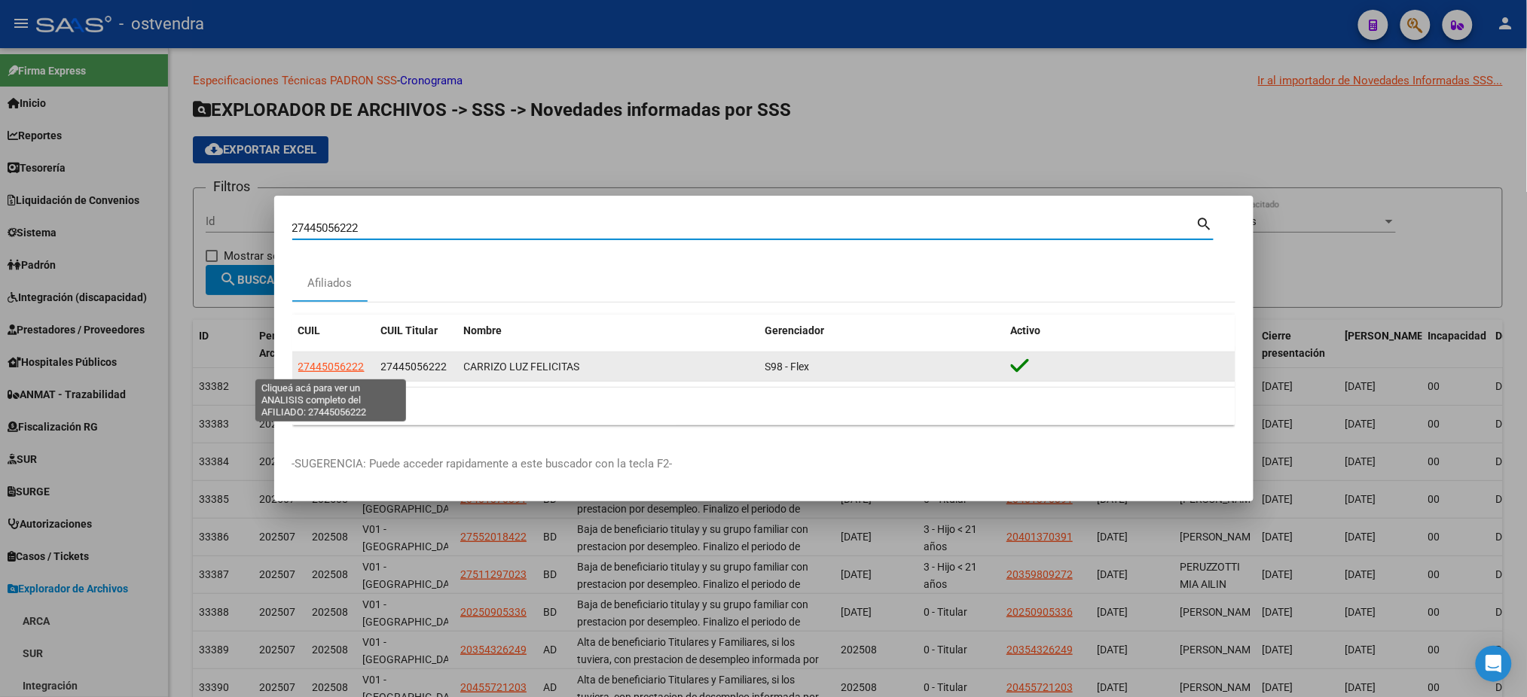
click at [334, 368] on span "27445056222" at bounding box center [331, 367] width 66 height 12
type textarea "27445056222"
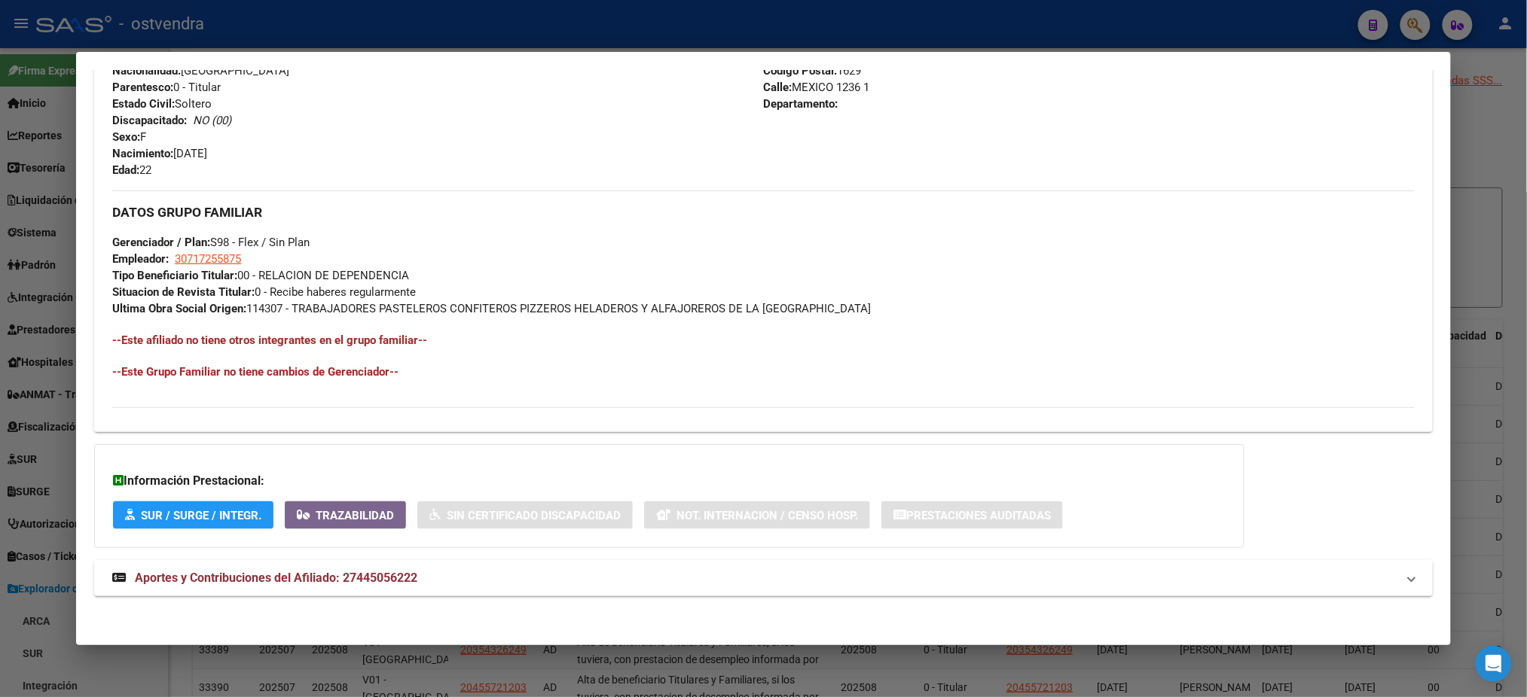
scroll to position [618, 0]
click at [426, 573] on mat-panel-title "Aportes y Contribuciones del Afiliado: 27445056222" at bounding box center [753, 578] width 1283 height 18
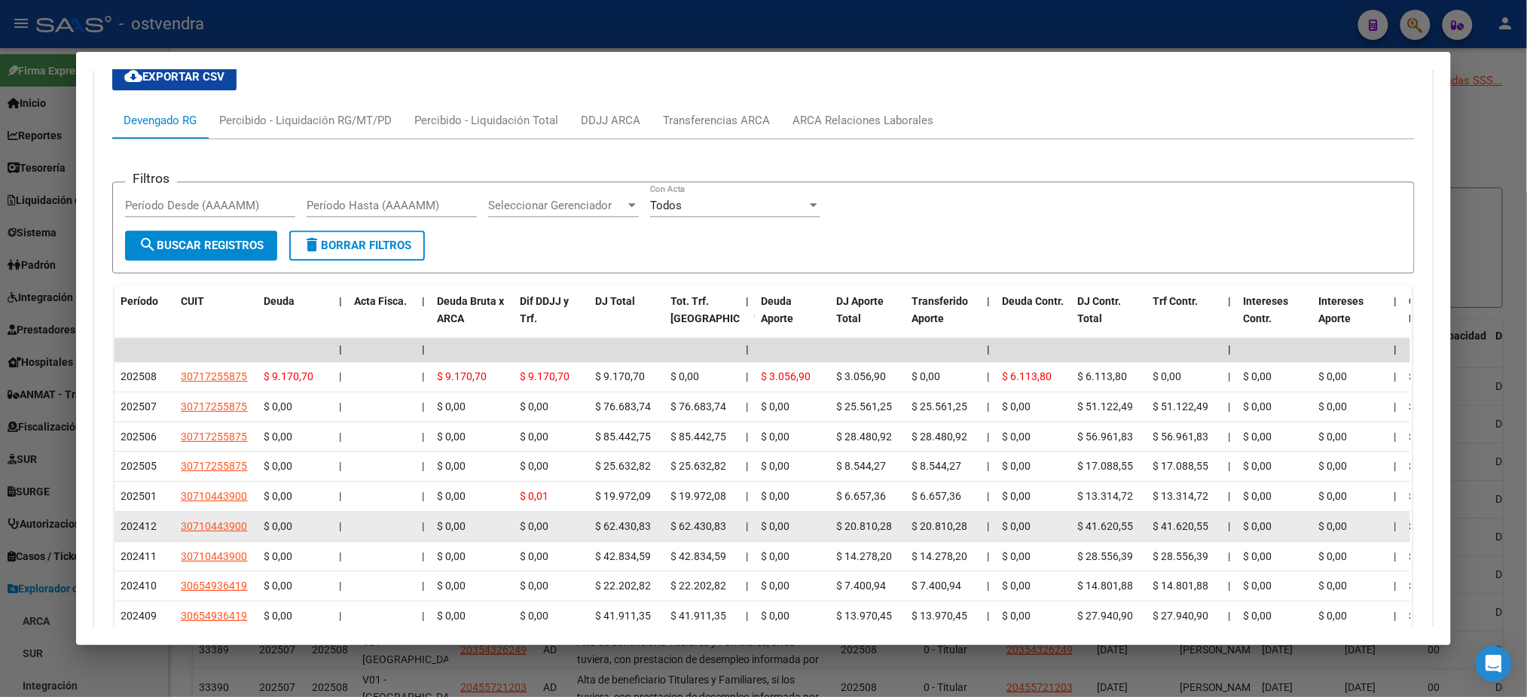
scroll to position [1066, 0]
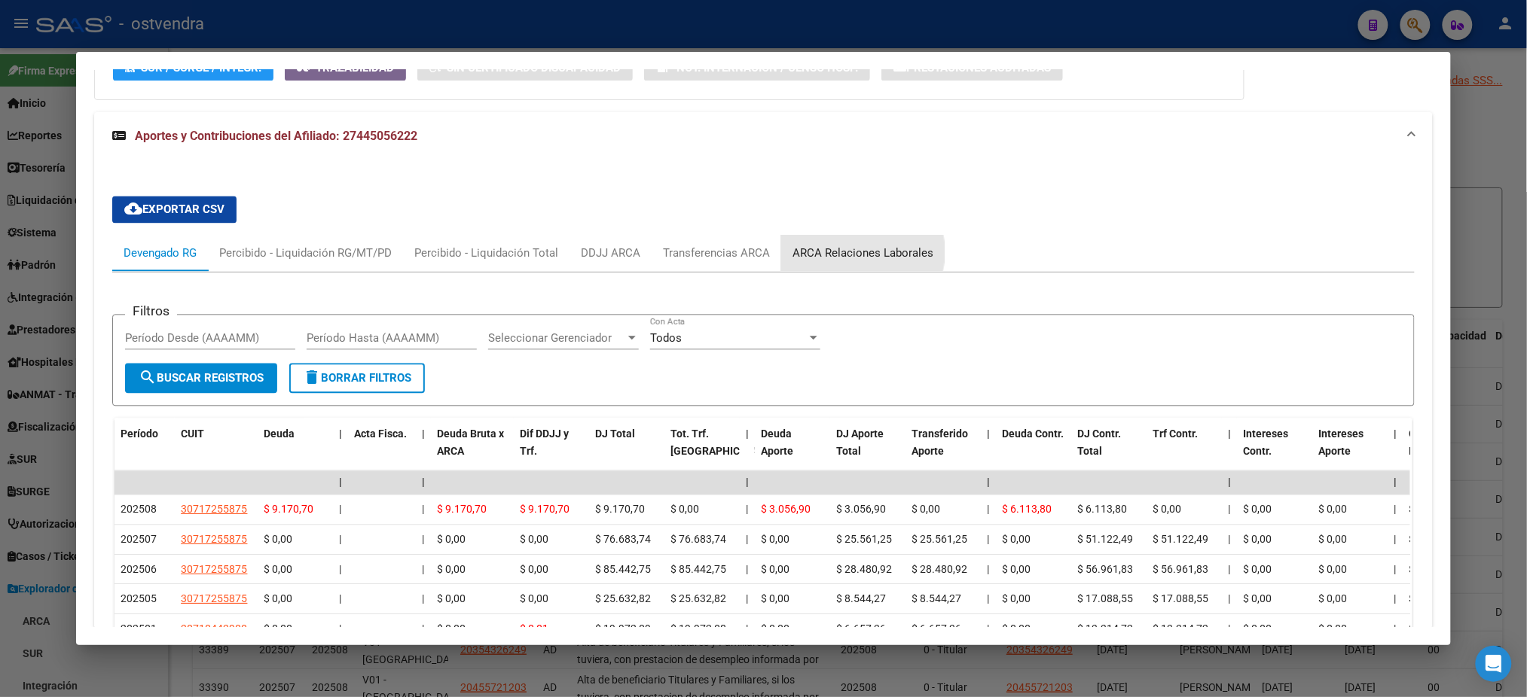
click at [846, 251] on div "ARCA Relaciones Laborales" at bounding box center [862, 254] width 141 height 17
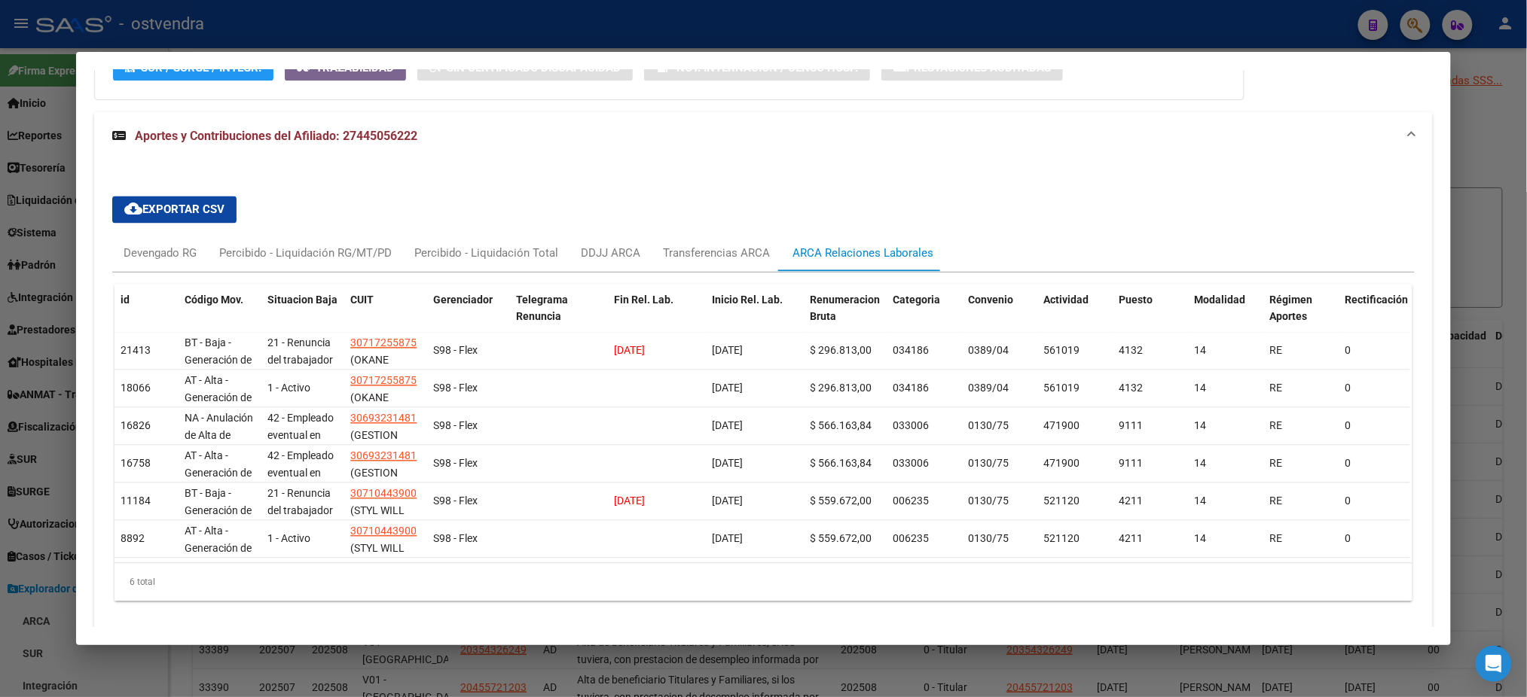
click at [779, 47] on div at bounding box center [763, 348] width 1527 height 697
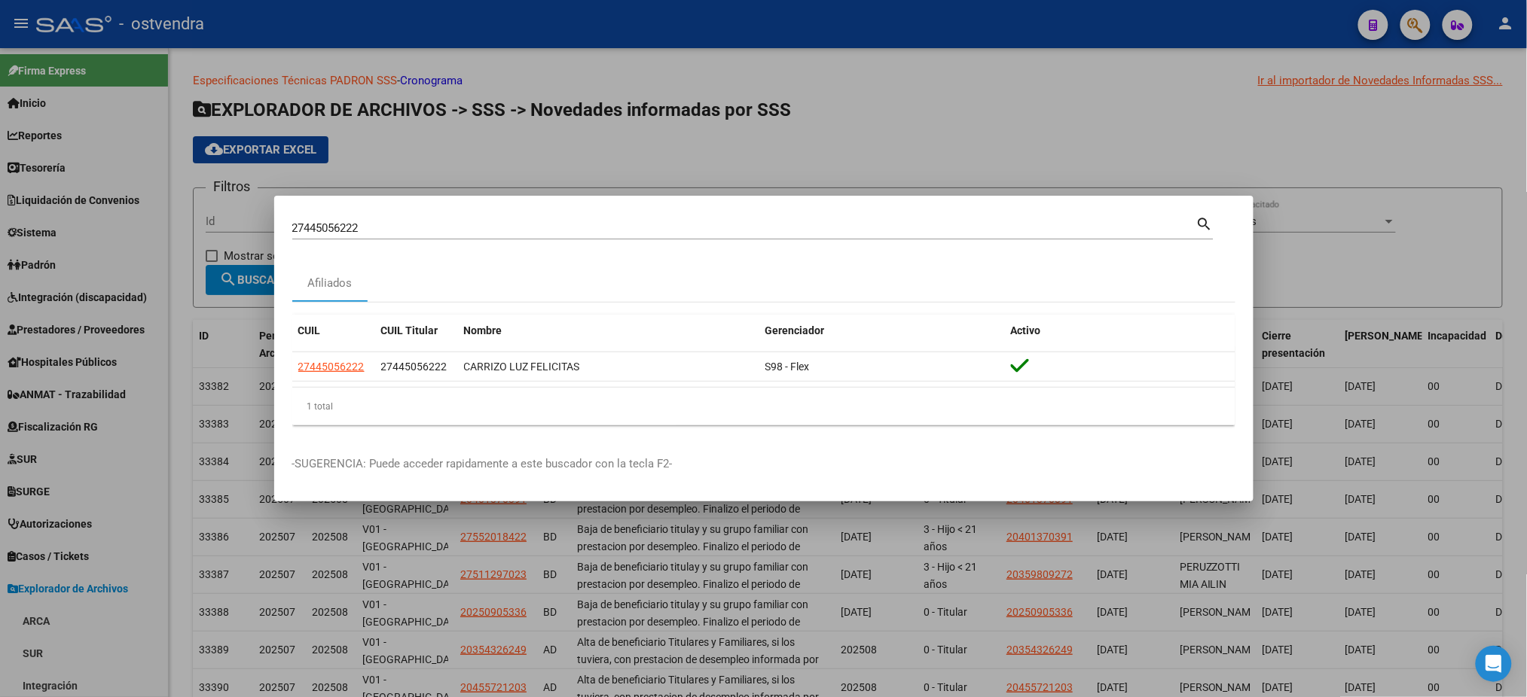
click at [441, 215] on div "27445056222 Buscar (apellido, dni, [PERSON_NAME], [PERSON_NAME], cuit, obra soc…" at bounding box center [752, 227] width 921 height 26
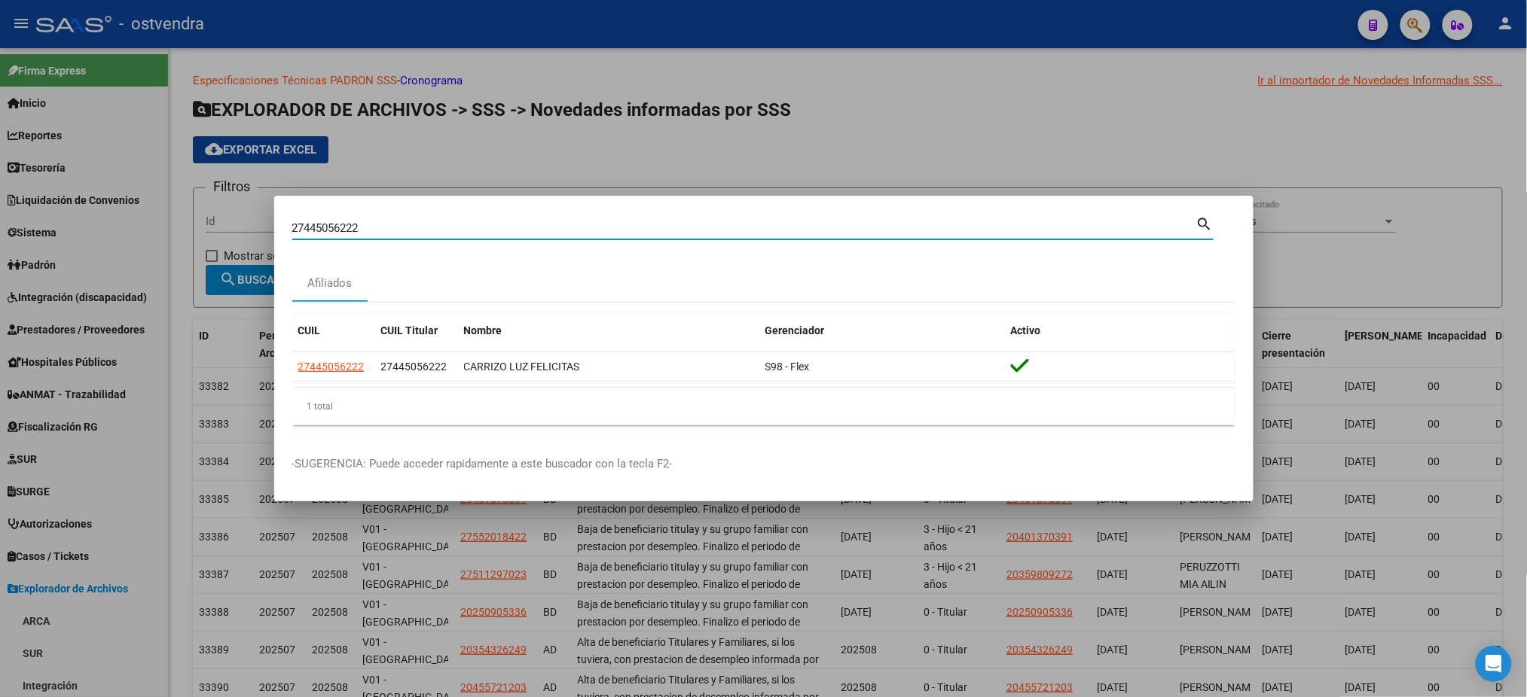
drag, startPoint x: 432, startPoint y: 227, endPoint x: 210, endPoint y: 209, distance: 222.9
click at [210, 209] on div "27445056222 Buscar (apellido, dni, cuil, nro traspaso, cuit, obra social) searc…" at bounding box center [763, 348] width 1527 height 697
paste input "0446123603"
type input "20446123603"
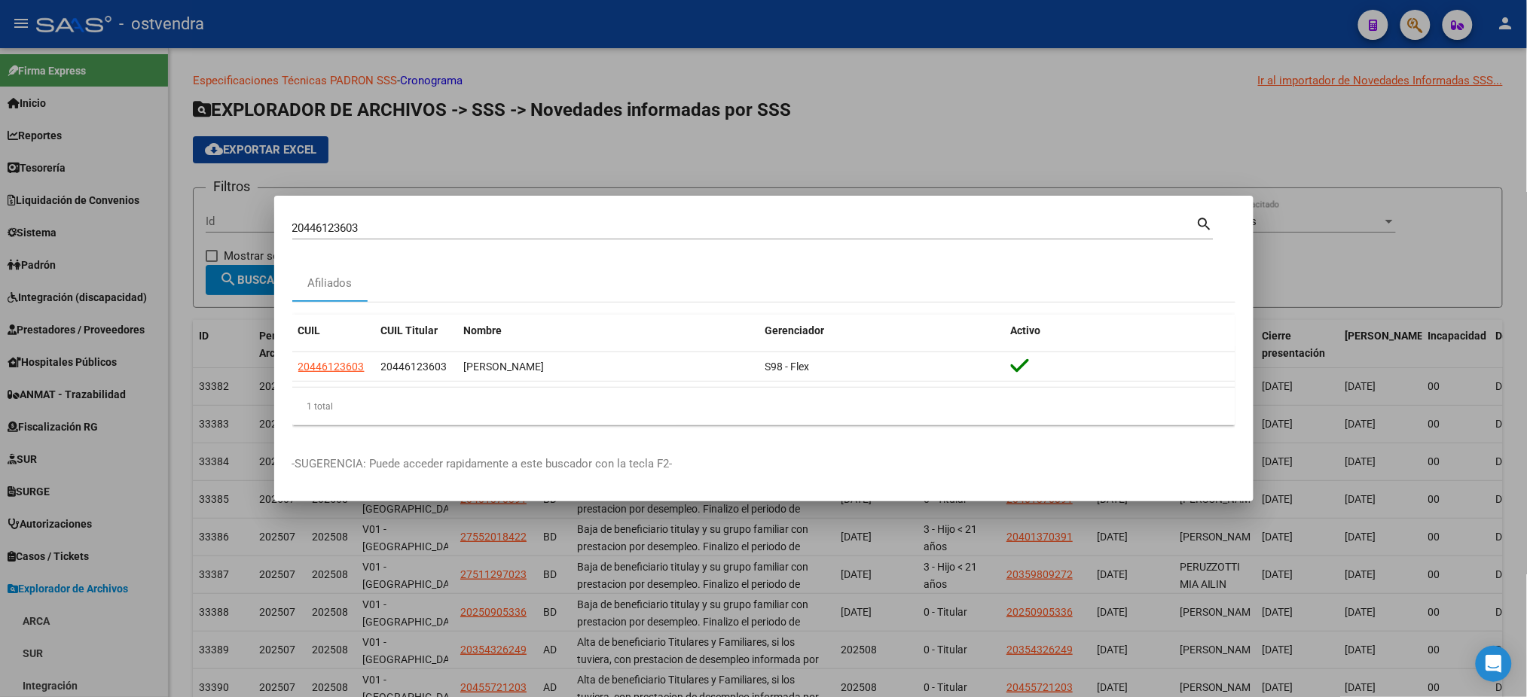
click at [334, 351] on datatable-header "CUIL CUIL Titular Nombre Gerenciador Activo" at bounding box center [763, 334] width 943 height 38
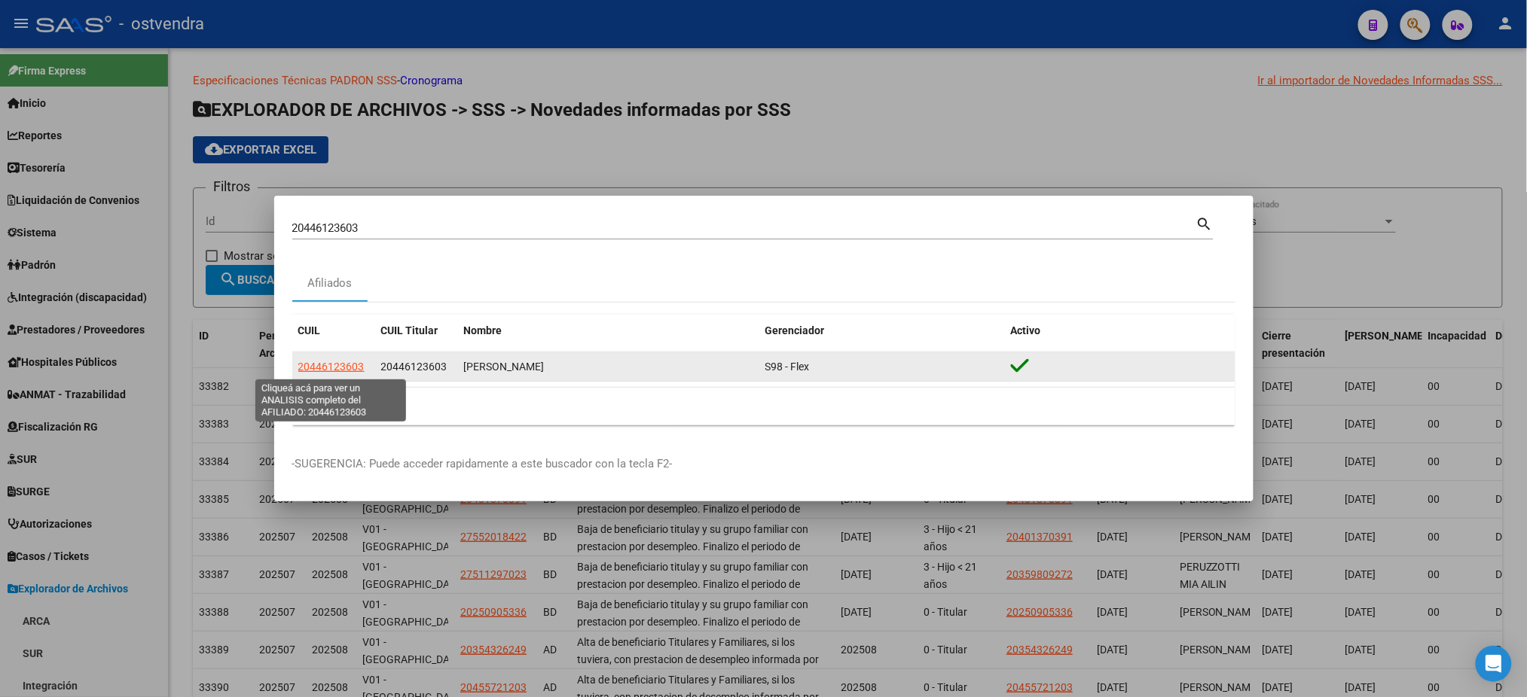
click at [342, 361] on span "20446123603" at bounding box center [331, 367] width 66 height 12
type textarea "20446123603"
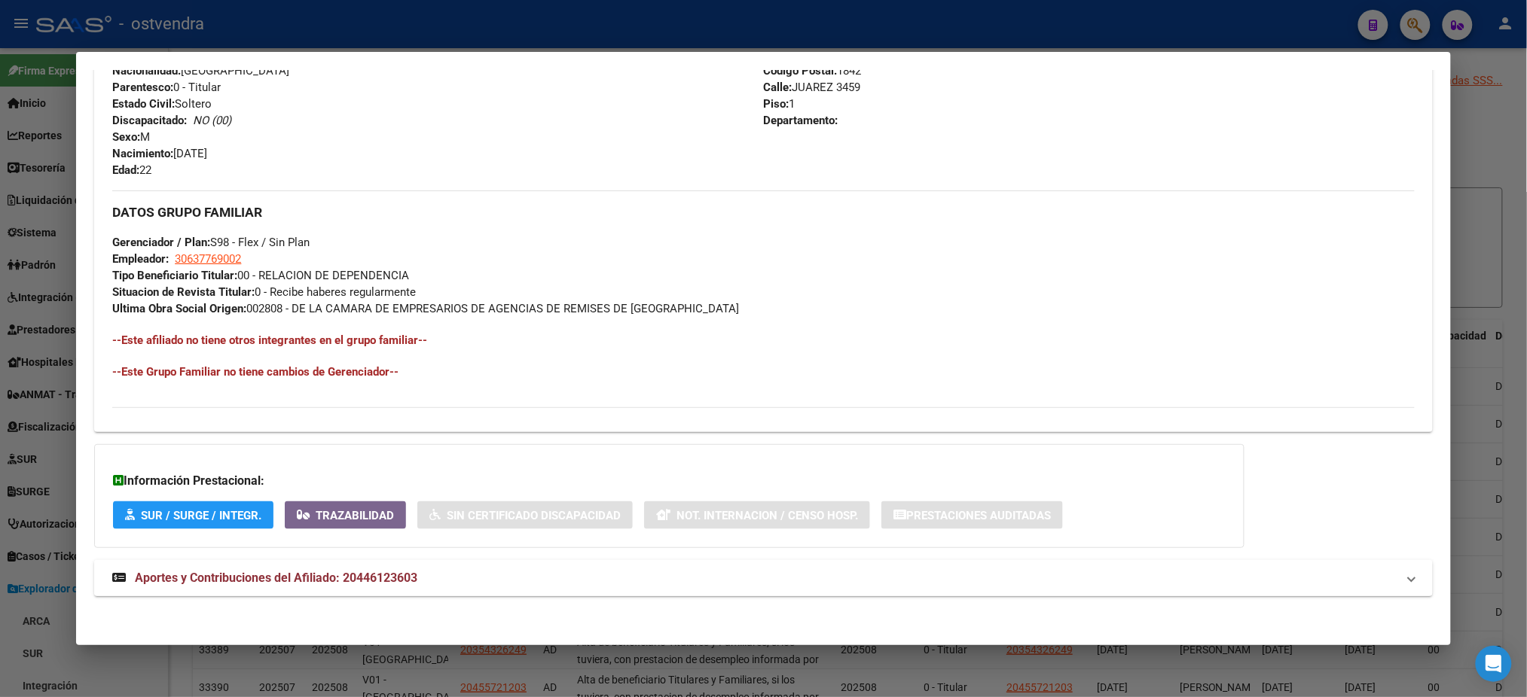
scroll to position [602, 0]
click at [633, 585] on mat-expansion-panel-header "Aportes y Contribuciones del Afiliado: 20446123603" at bounding box center [762, 577] width 1337 height 36
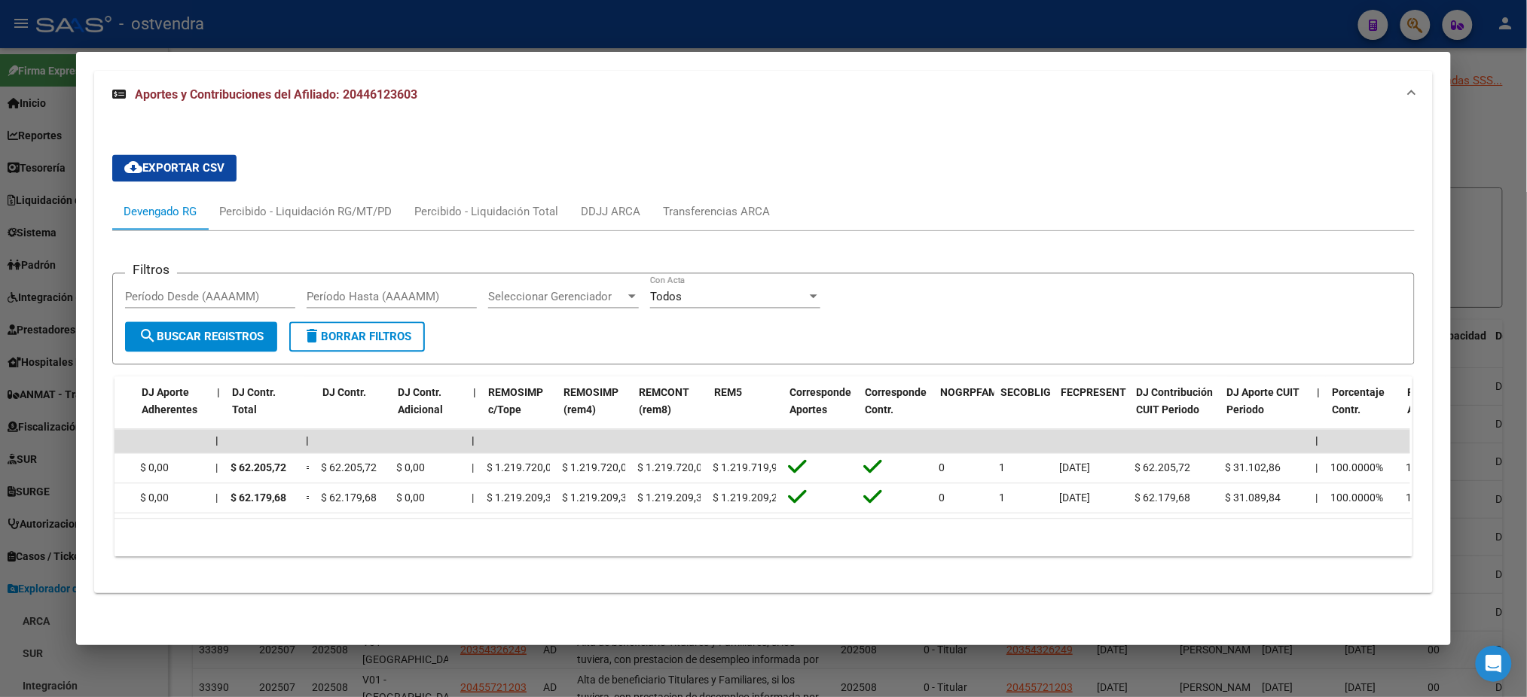
scroll to position [0, 0]
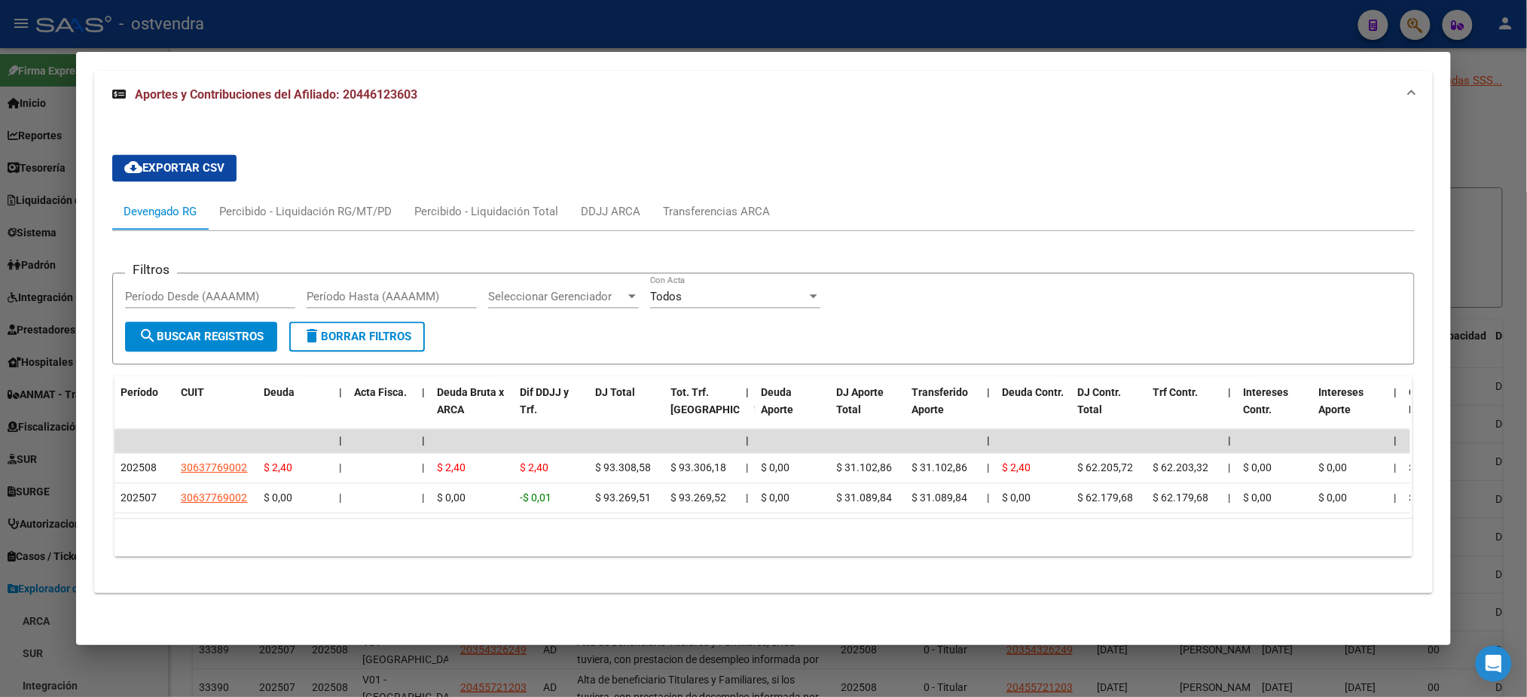
drag, startPoint x: 1297, startPoint y: 17, endPoint x: 1274, endPoint y: 19, distance: 22.7
click at [1295, 17] on div at bounding box center [763, 348] width 1527 height 697
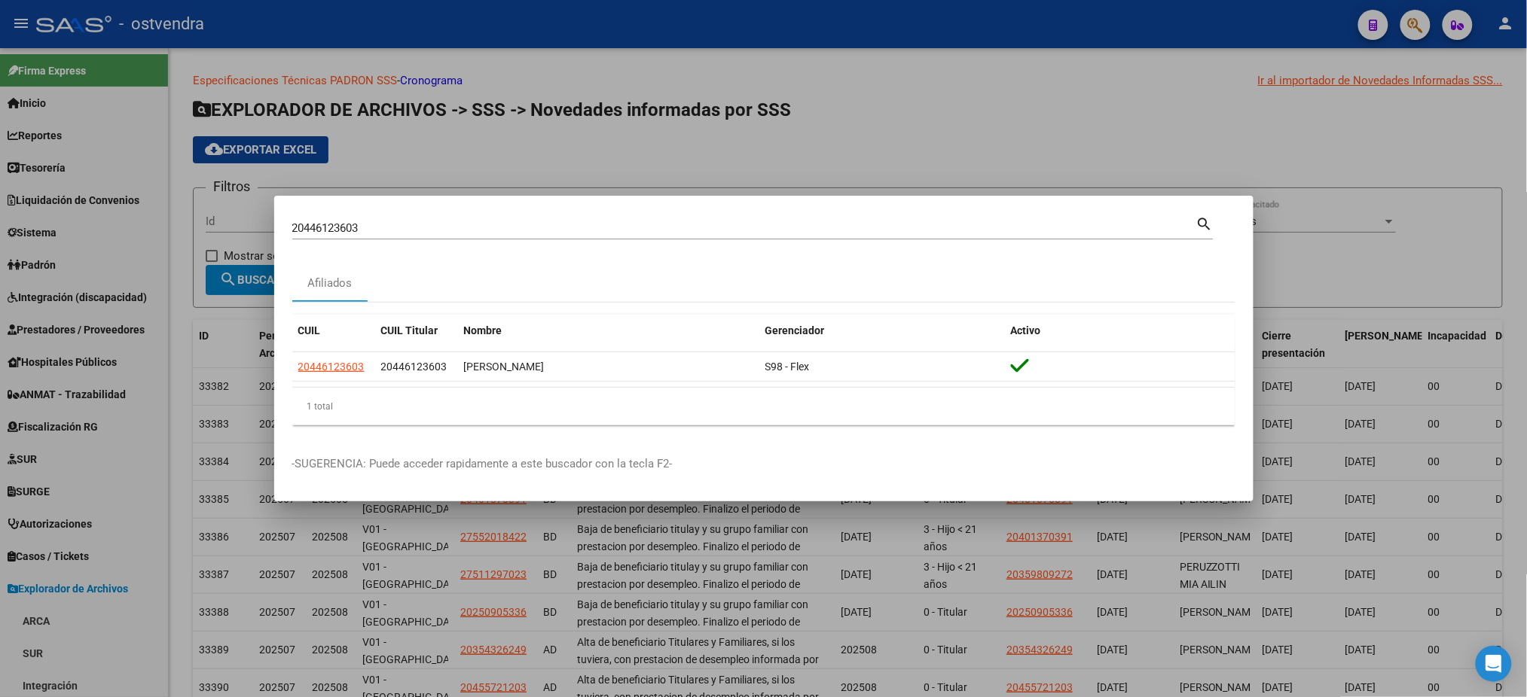
drag, startPoint x: 471, startPoint y: 242, endPoint x: 464, endPoint y: 235, distance: 10.1
click at [468, 242] on div "20446123603 Buscar (apellido, dni, cuil, [PERSON_NAME], cuit, obra social) sear…" at bounding box center [752, 234] width 921 height 40
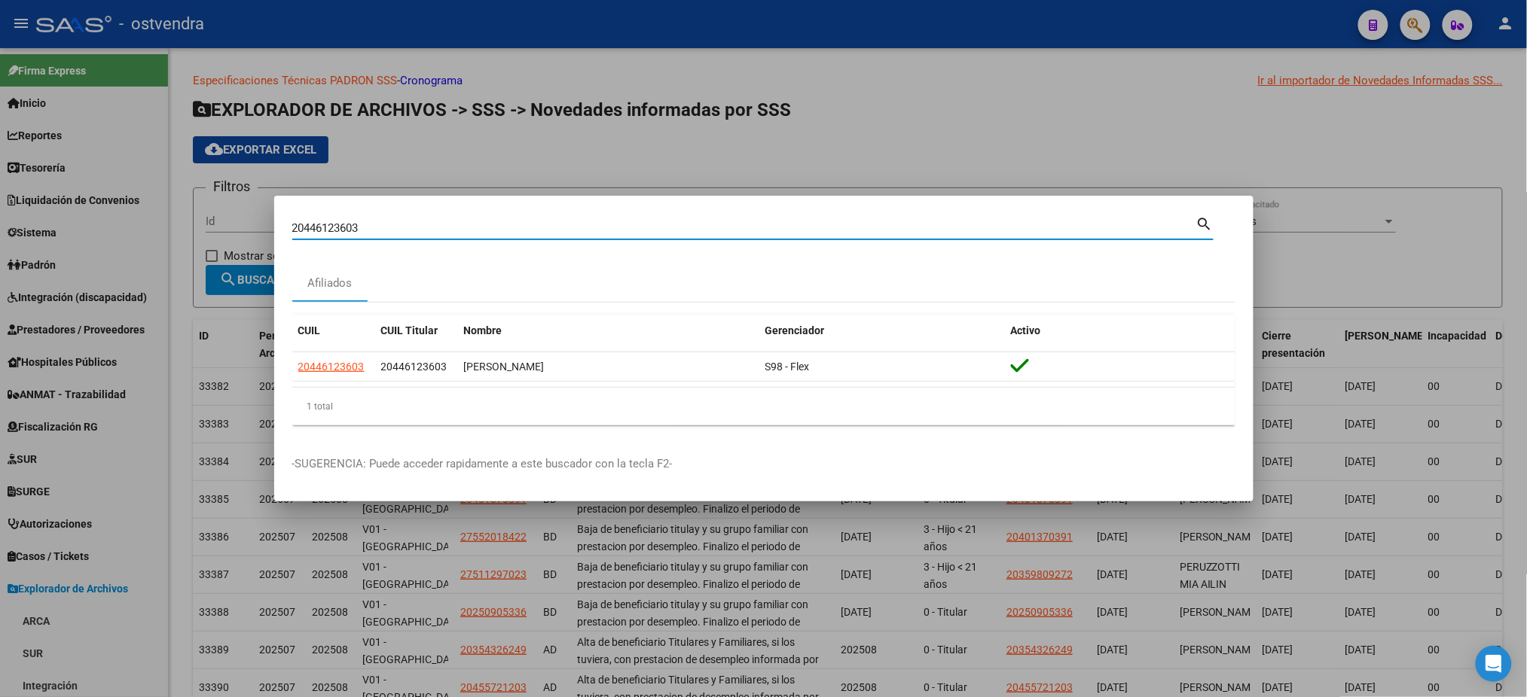
drag, startPoint x: 451, startPoint y: 224, endPoint x: 169, endPoint y: 221, distance: 282.4
click at [169, 221] on div "20446123603 Buscar (apellido, dni, cuil, nro traspaso, cuit, obra social) searc…" at bounding box center [763, 348] width 1527 height 697
paste input "330661187"
type input "20330661187"
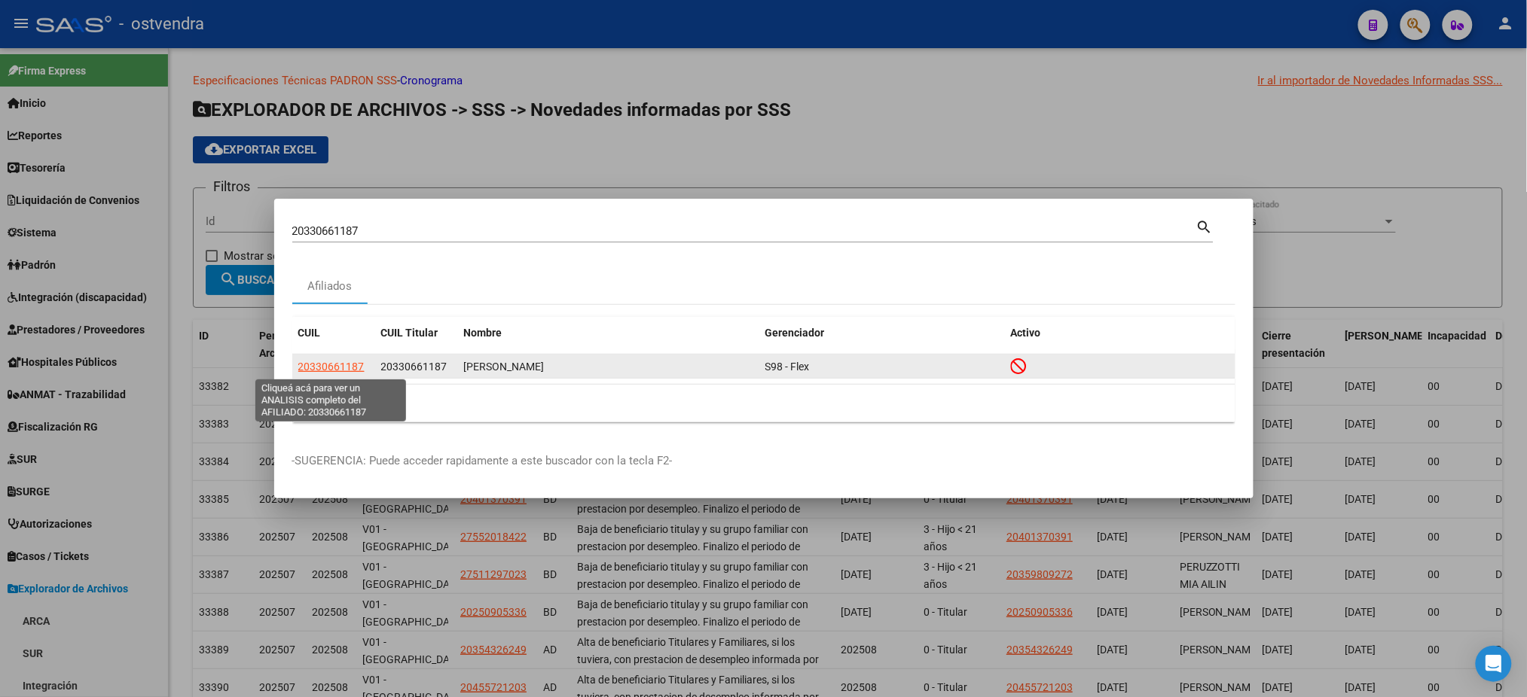
click at [322, 371] on span "20330661187" at bounding box center [331, 367] width 66 height 12
type textarea "20330661187"
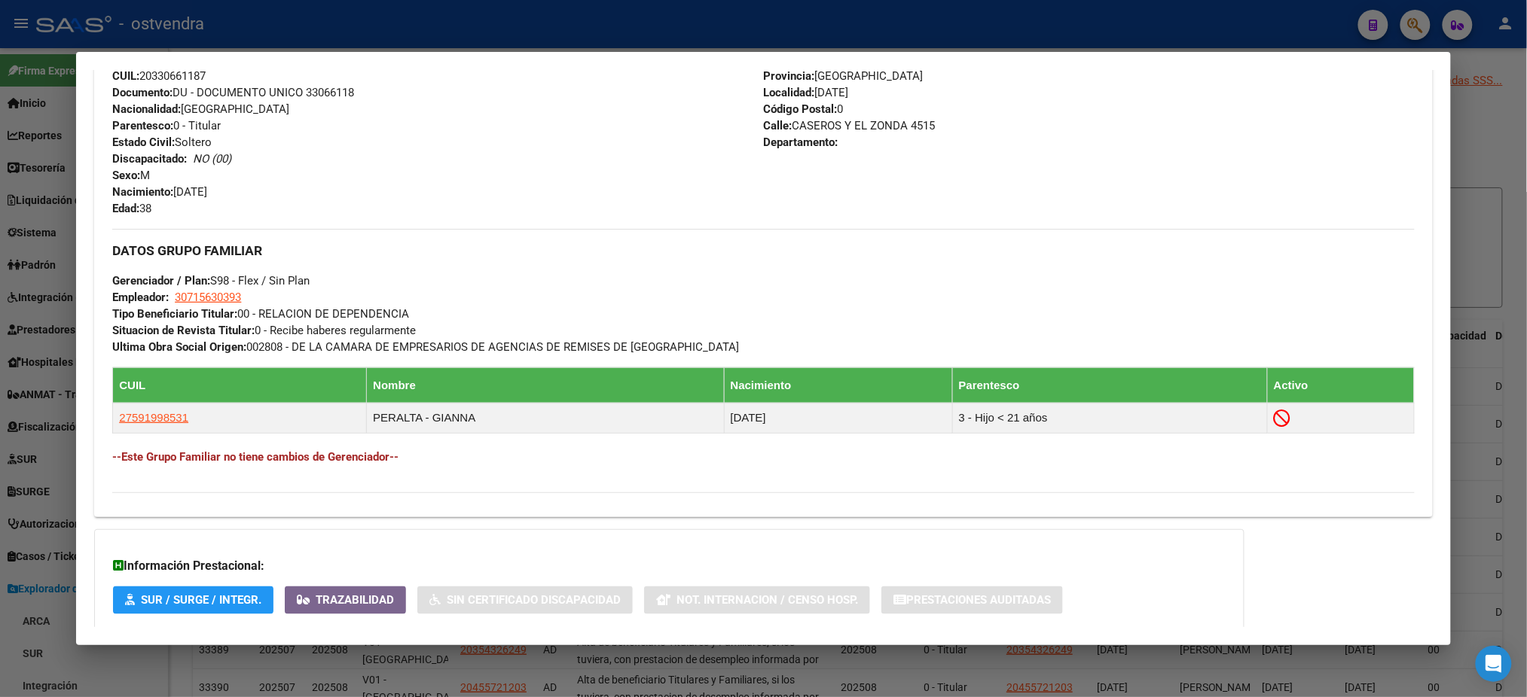
scroll to position [682, 0]
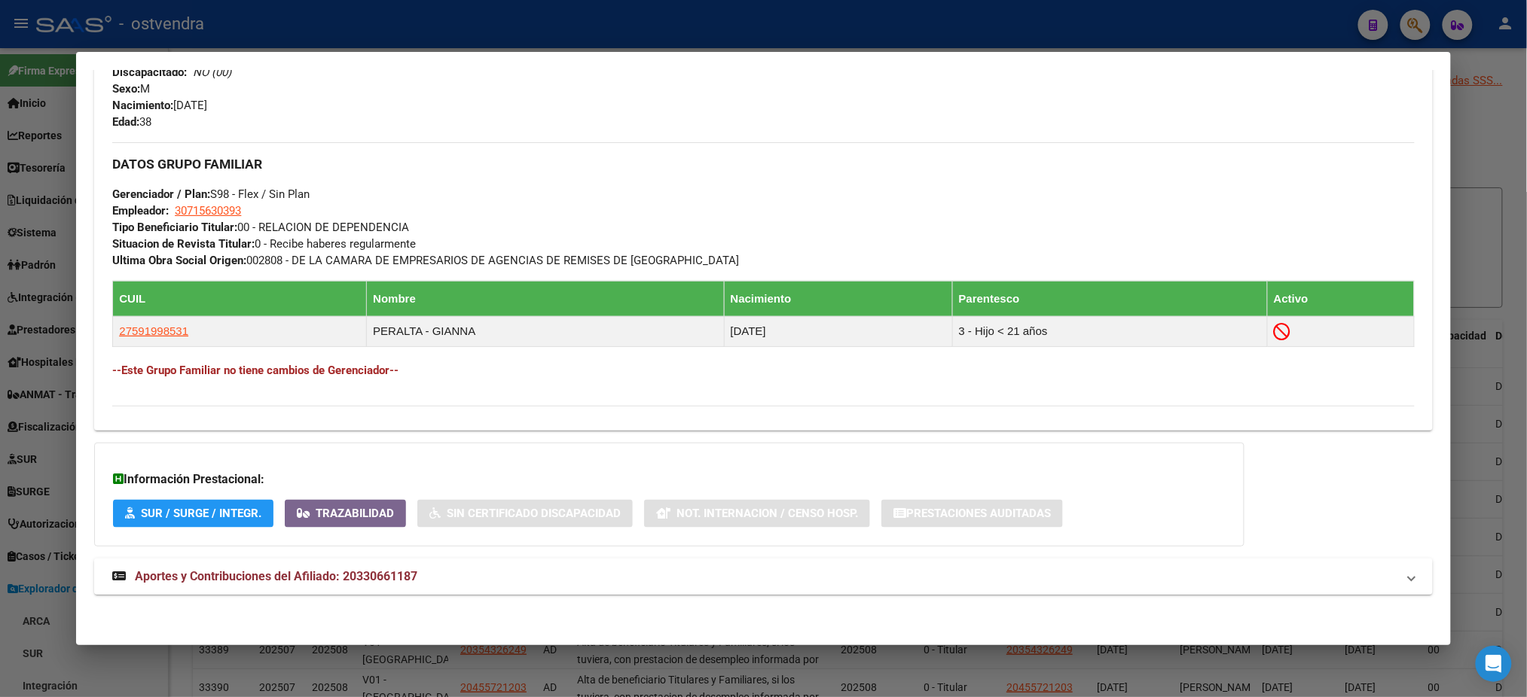
click at [461, 584] on mat-panel-title "Aportes y Contribuciones del Afiliado: 20330661187" at bounding box center [753, 577] width 1283 height 18
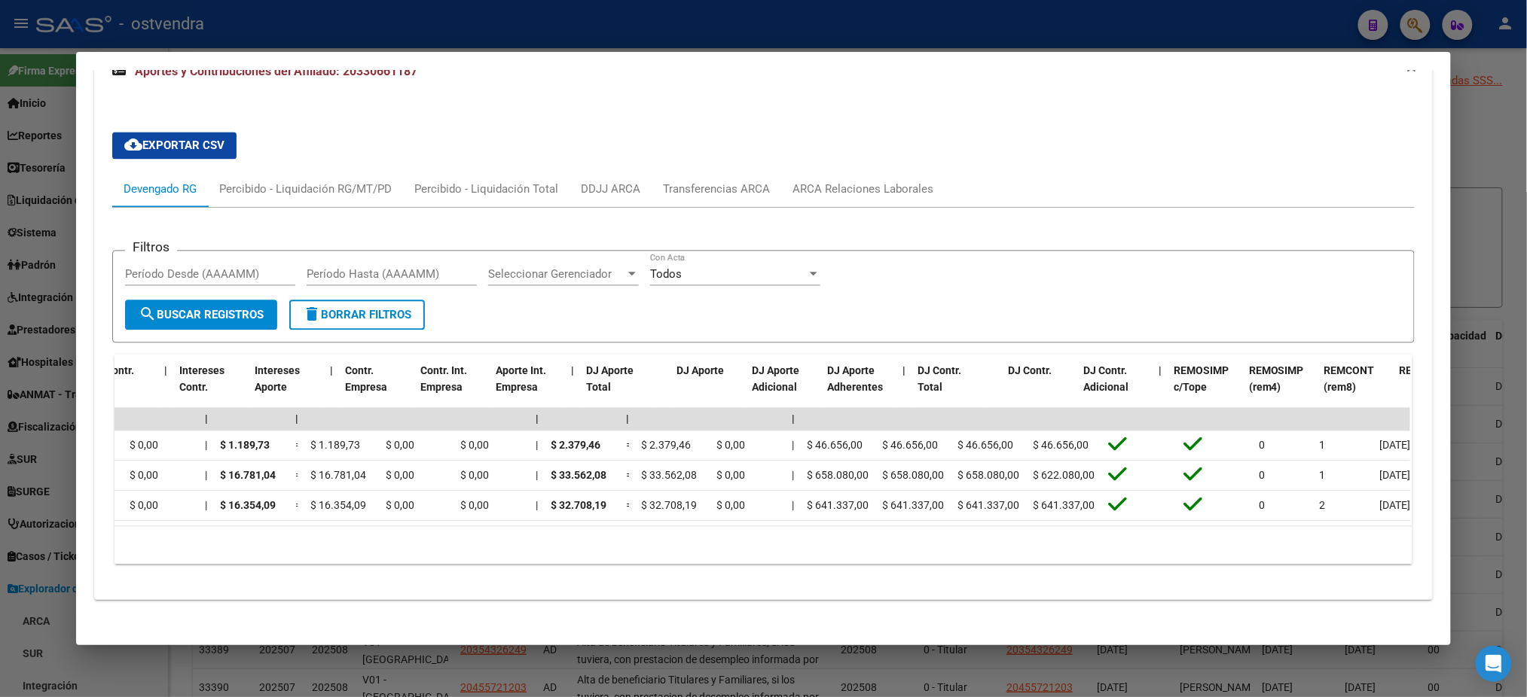
scroll to position [0, 0]
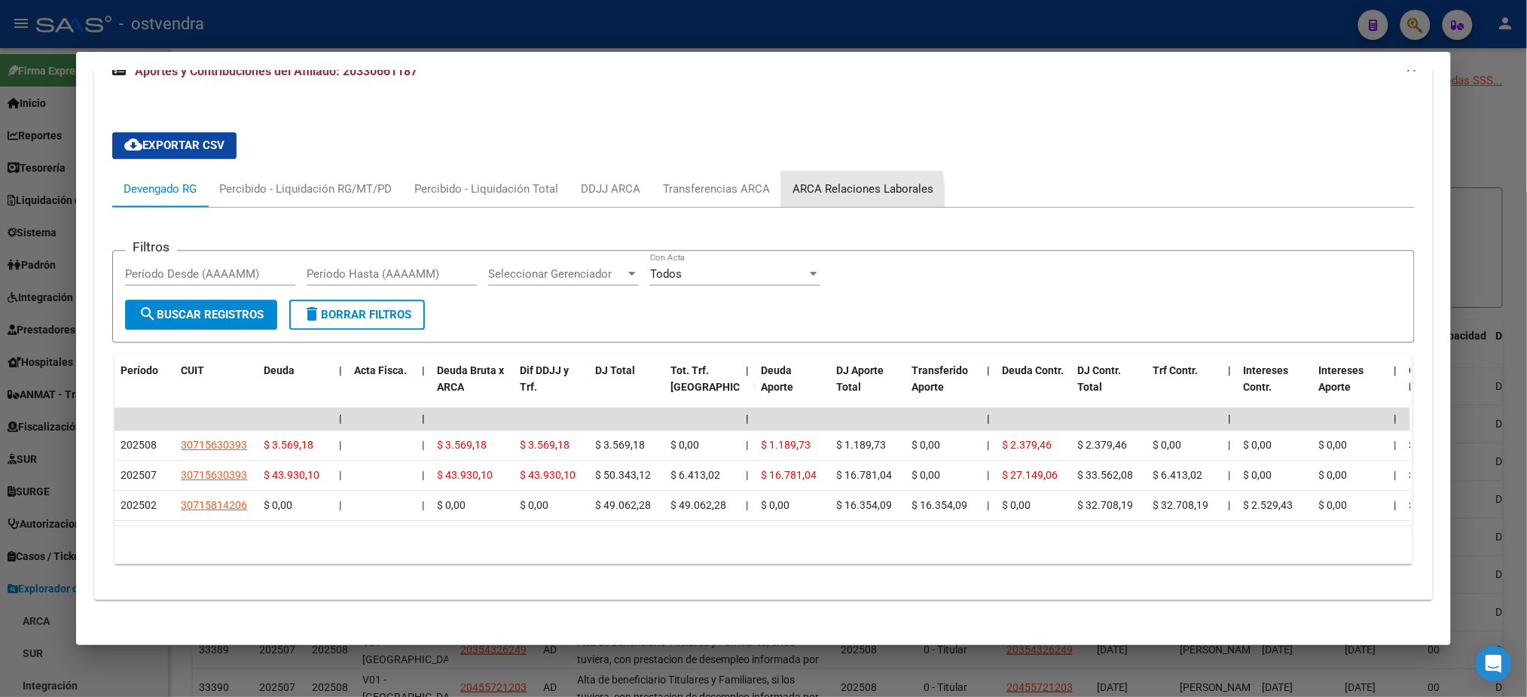
click at [818, 194] on div "ARCA Relaciones Laborales" at bounding box center [862, 189] width 141 height 17
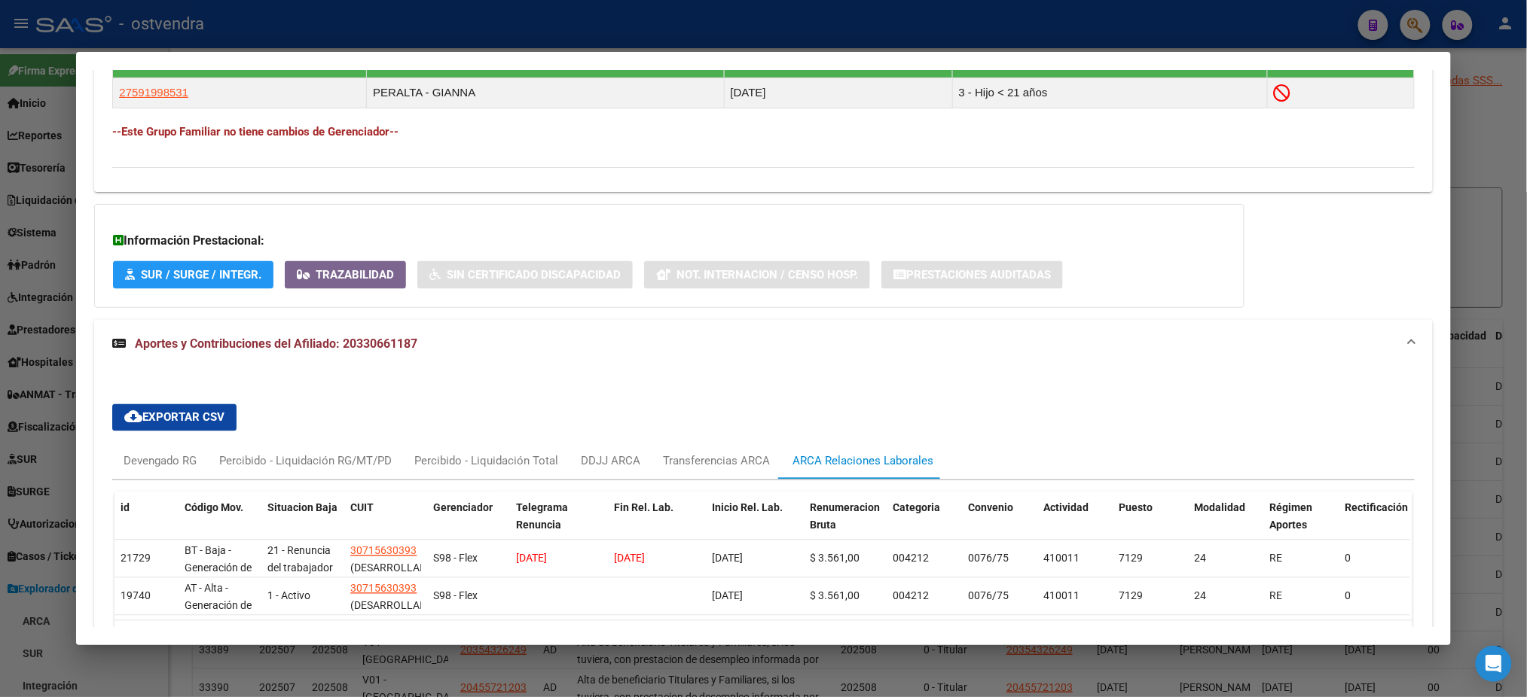
scroll to position [1038, 0]
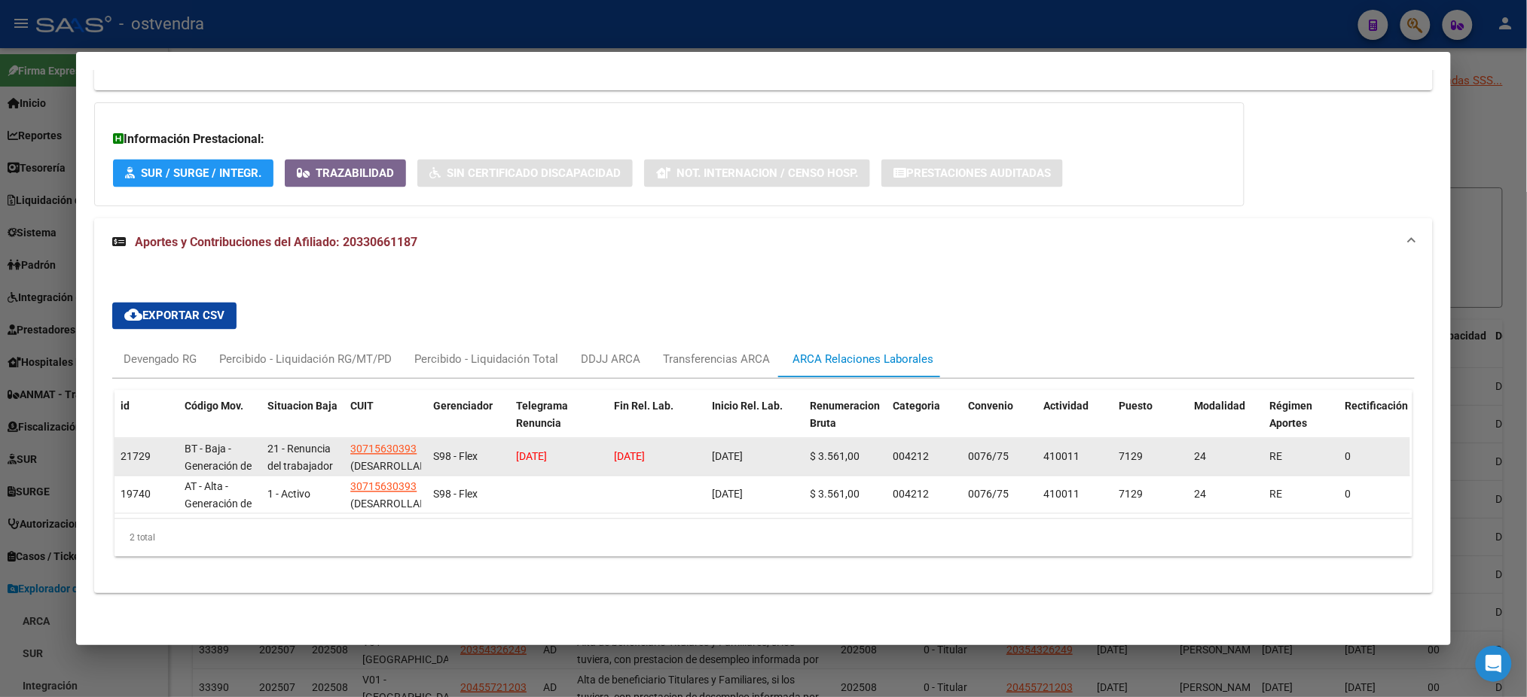
drag, startPoint x: 769, startPoint y: 444, endPoint x: 601, endPoint y: 443, distance: 167.9
click at [601, 443] on div "21729 BT - Baja - Generación de Clave 21 - Renuncia del trabajador / ART.240 - …" at bounding box center [1049, 458] width 1871 height 38
copy div "[DATE] [DATE]"
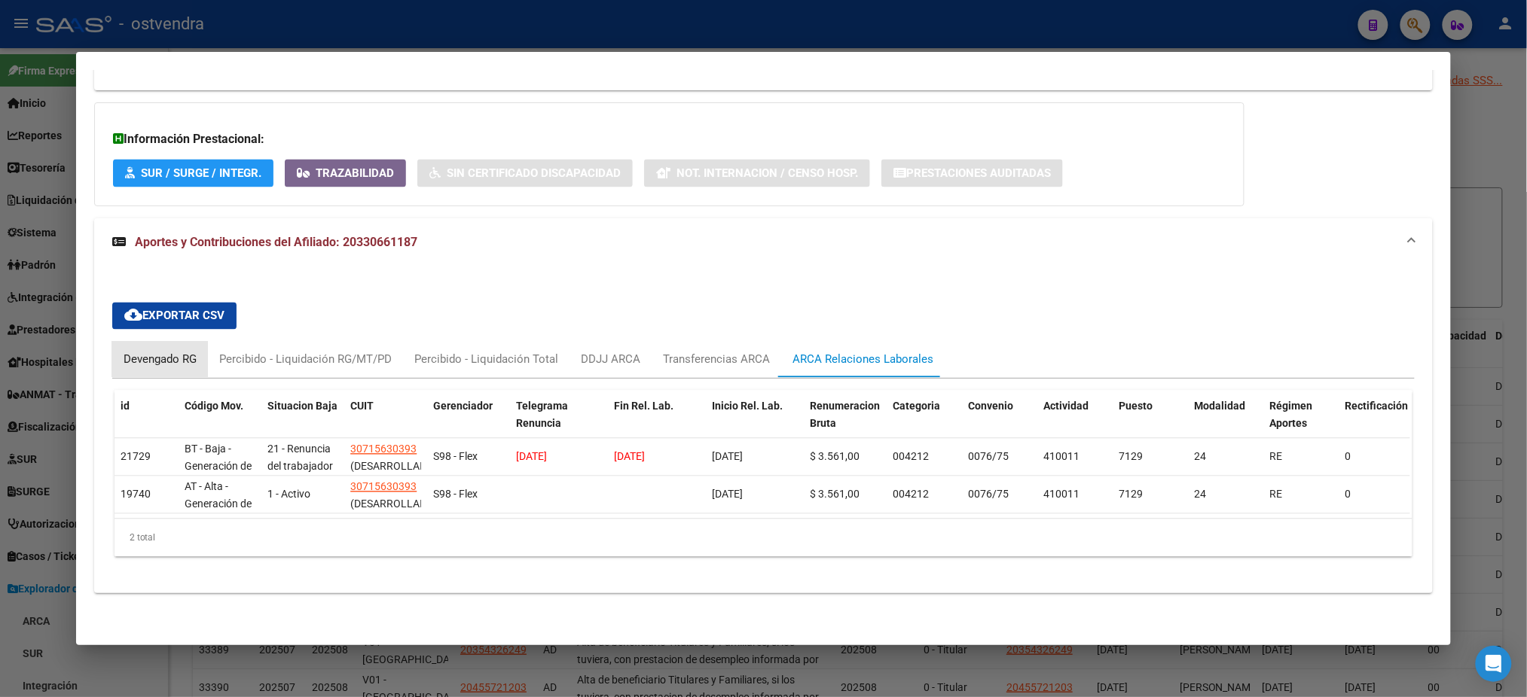
click at [149, 352] on div "Devengado RG" at bounding box center [160, 360] width 73 height 17
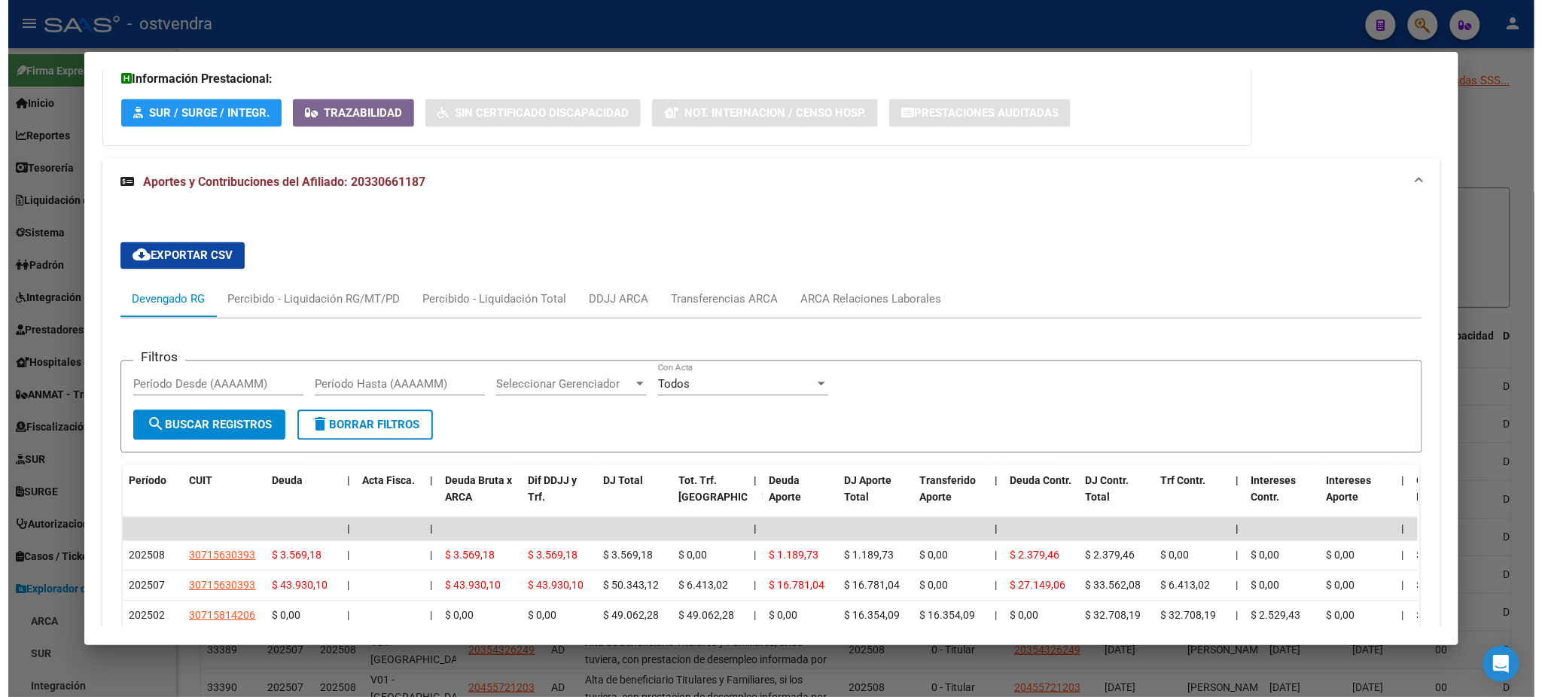
scroll to position [793, 0]
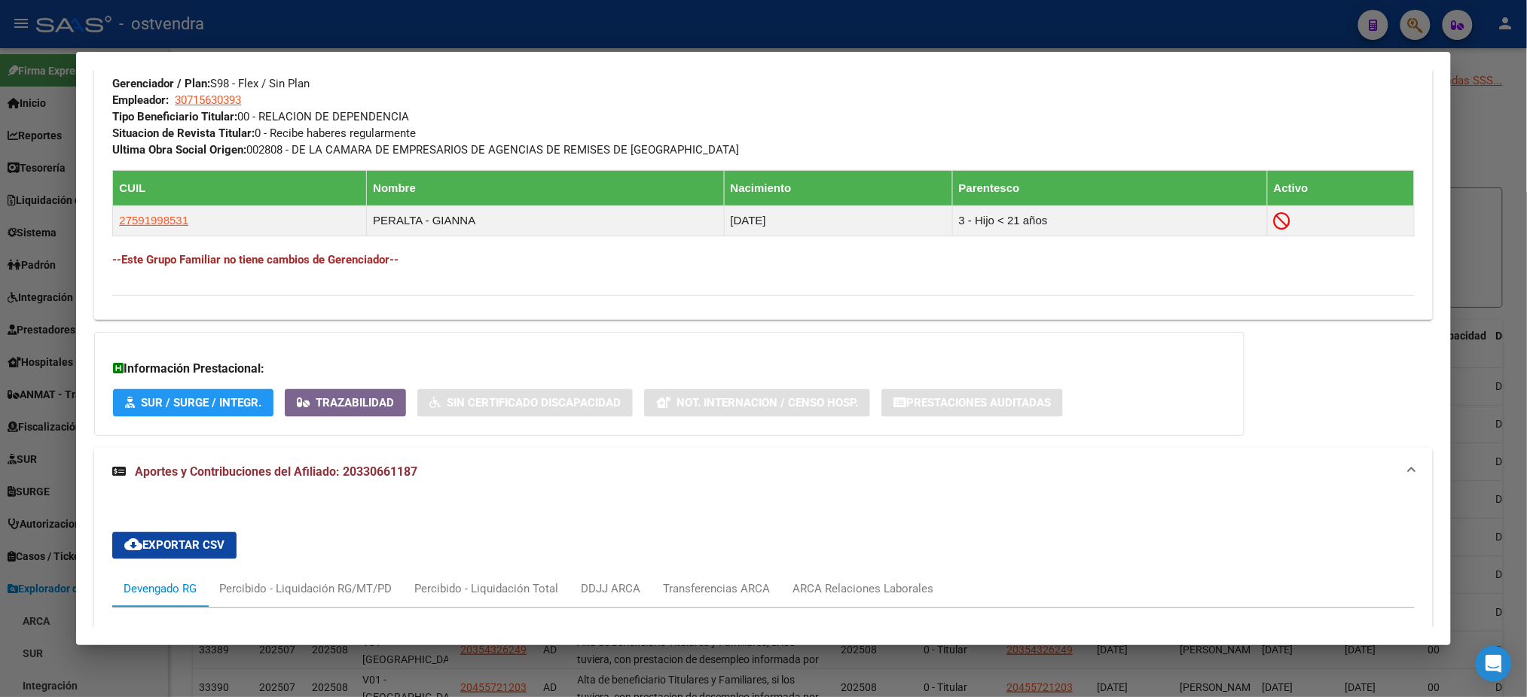
click at [358, 32] on div at bounding box center [763, 348] width 1527 height 697
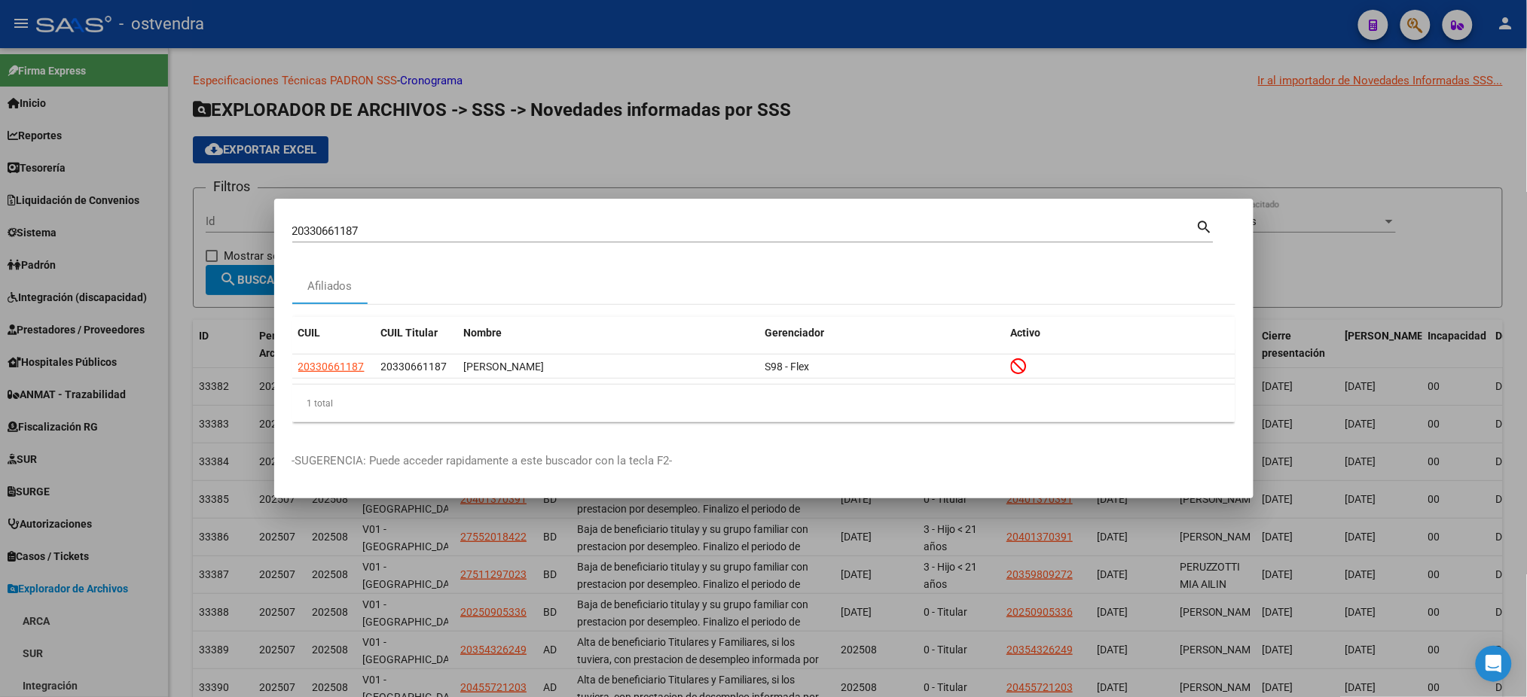
click at [352, 41] on div at bounding box center [763, 348] width 1527 height 697
